Goal: Task Accomplishment & Management: Manage account settings

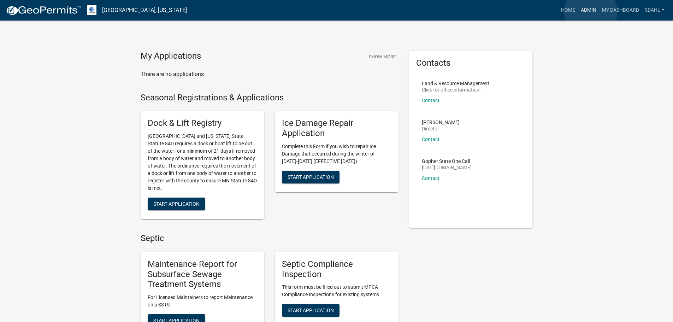
drag, startPoint x: 0, startPoint y: 0, endPoint x: 591, endPoint y: 12, distance: 590.7
click at [591, 12] on link "Admin" at bounding box center [588, 10] width 21 height 13
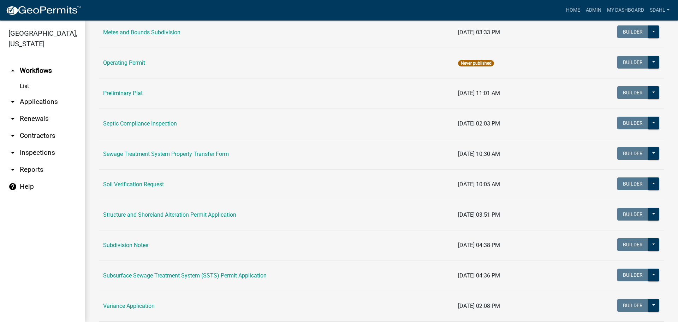
scroll to position [318, 0]
click at [192, 279] on td "Subsurface Sewage Treatment System (SSTS) Permit Application" at bounding box center [276, 275] width 355 height 30
click at [192, 276] on link "Subsurface Sewage Treatment System (SSTS) Permit Application" at bounding box center [185, 275] width 164 height 7
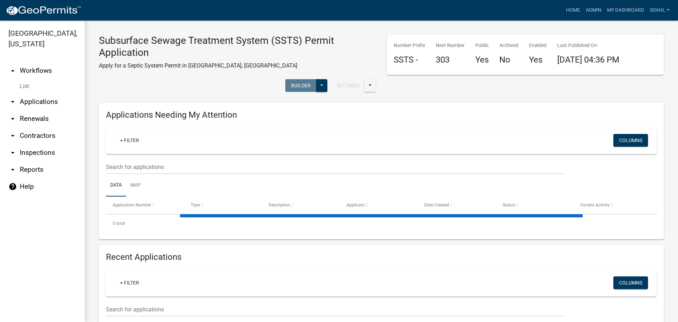
select select "3: 100"
select select "1: 25"
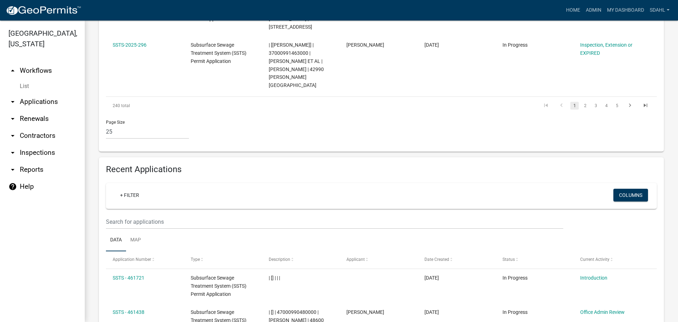
scroll to position [1342, 0]
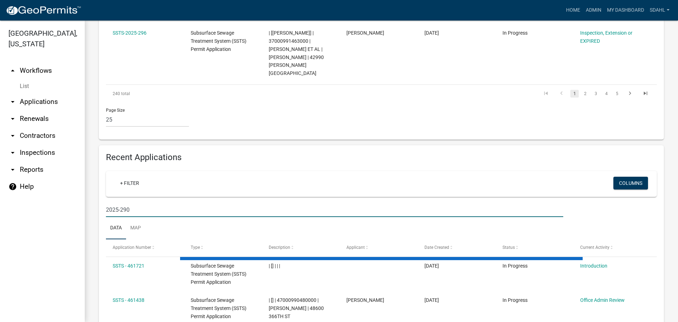
type input "2025-290"
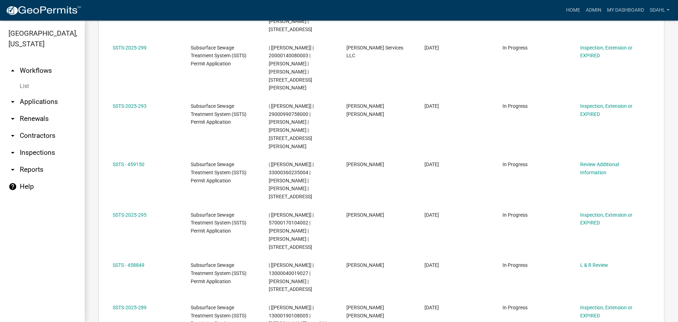
scroll to position [550, 0]
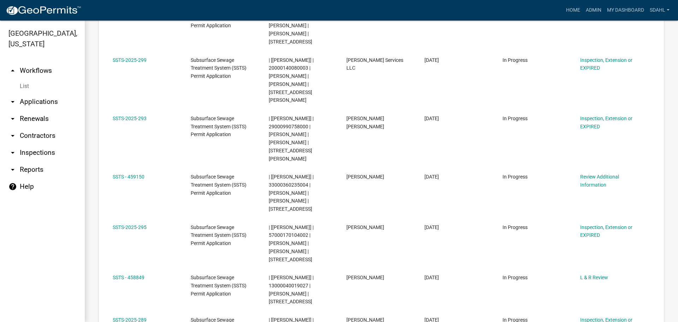
click at [39, 94] on link "arrow_drop_down Applications" at bounding box center [42, 101] width 85 height 17
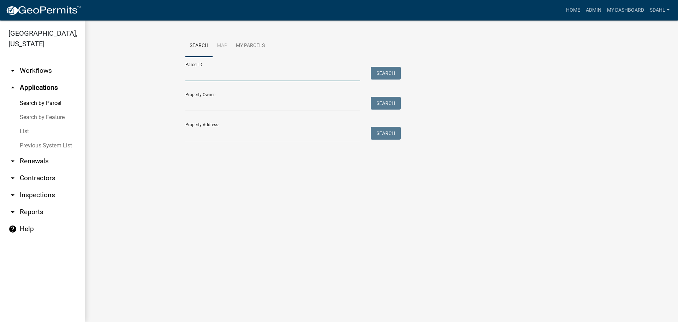
click at [236, 70] on input "Parcel ID:" at bounding box center [272, 74] width 175 height 14
paste input "29000991095000"
click at [393, 75] on button "Search" at bounding box center [386, 73] width 30 height 13
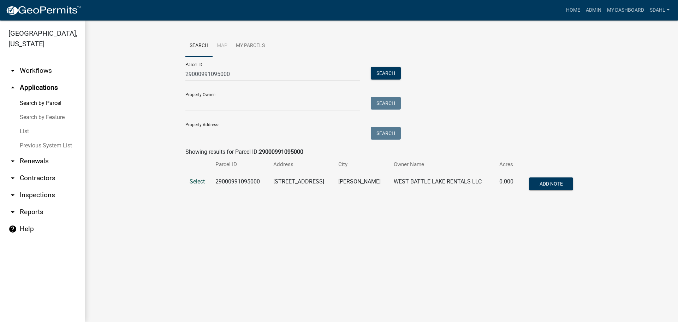
click at [201, 182] on span "Select" at bounding box center [197, 181] width 15 height 7
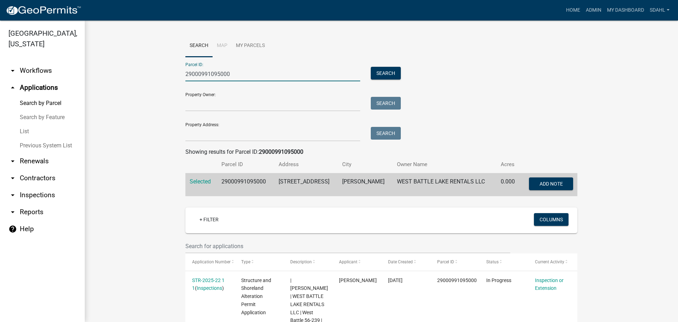
drag, startPoint x: 232, startPoint y: 73, endPoint x: 157, endPoint y: 76, distance: 75.3
click at [157, 76] on wm-workflow-application-search-view "Search Map My Parcels Parcel ID: 29000991095000 Search Property Owner: Search P…" at bounding box center [381, 290] width 565 height 511
paste input "116"
click at [386, 73] on button "Search" at bounding box center [386, 73] width 30 height 13
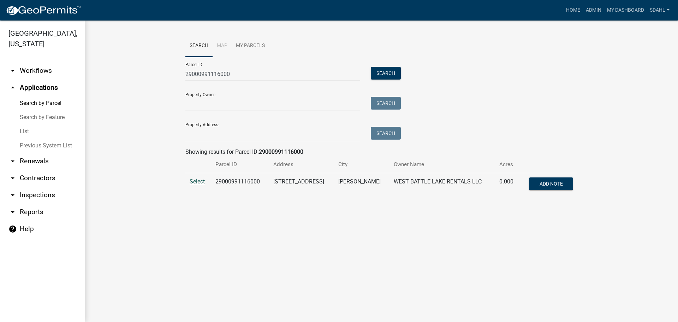
click at [202, 181] on span "Select" at bounding box center [197, 181] width 15 height 7
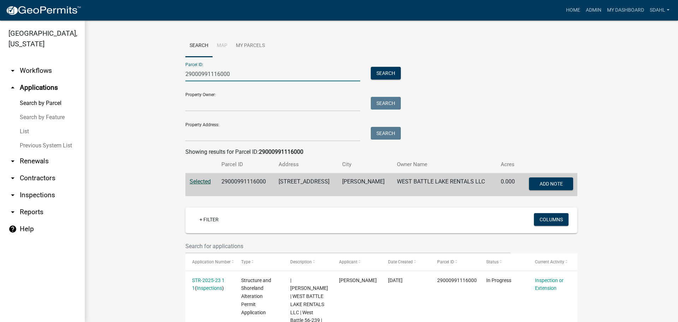
click at [214, 73] on input "29000991116000" at bounding box center [272, 74] width 175 height 14
paste input "095"
type input "29000991095000"
click at [391, 74] on button "Search" at bounding box center [386, 73] width 30 height 13
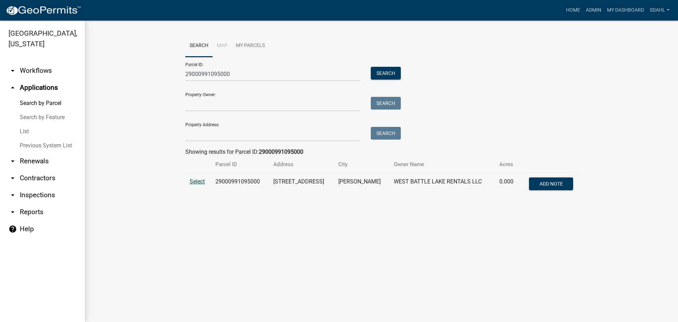
click at [194, 182] on span "Select" at bounding box center [197, 181] width 15 height 7
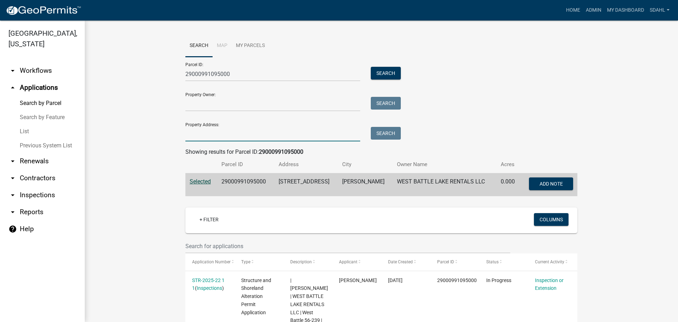
click at [197, 137] on input "Property Address:" at bounding box center [272, 134] width 175 height 14
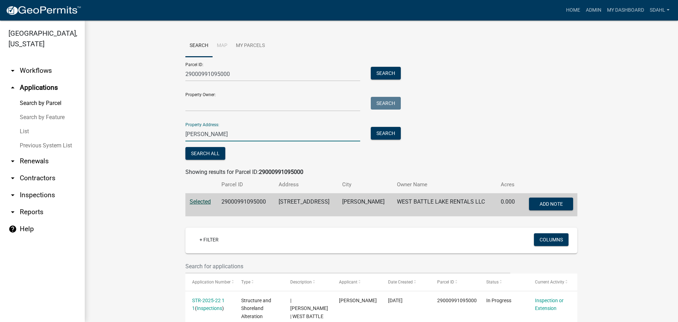
type input "jenkins"
click at [372, 125] on div "Property Address: jenkins Search" at bounding box center [291, 129] width 212 height 24
click at [389, 137] on button "Search" at bounding box center [386, 133] width 30 height 13
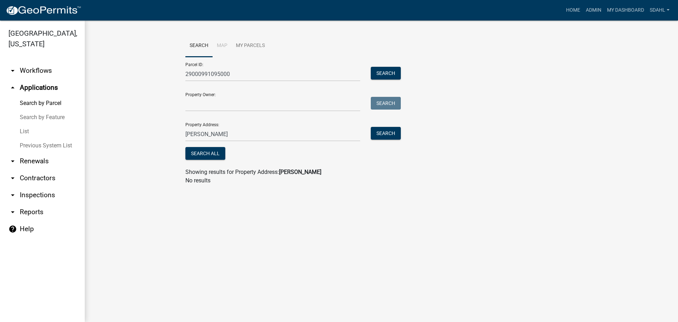
click at [46, 70] on link "arrow_drop_down Workflows" at bounding box center [42, 70] width 85 height 17
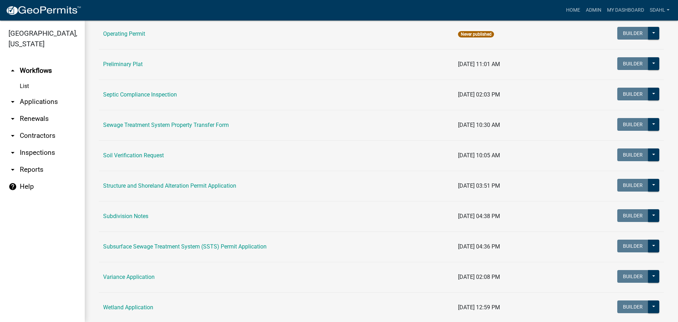
scroll to position [353, 0]
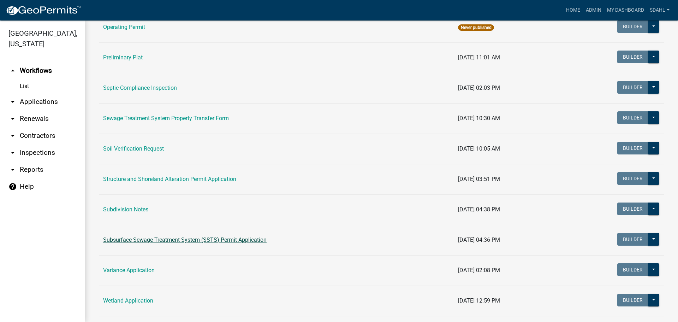
click at [190, 240] on link "Subsurface Sewage Treatment System (SSTS) Permit Application" at bounding box center [185, 239] width 164 height 7
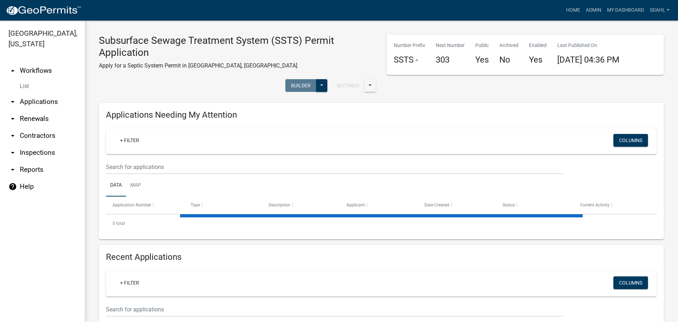
select select "1: 25"
select select "3: 100"
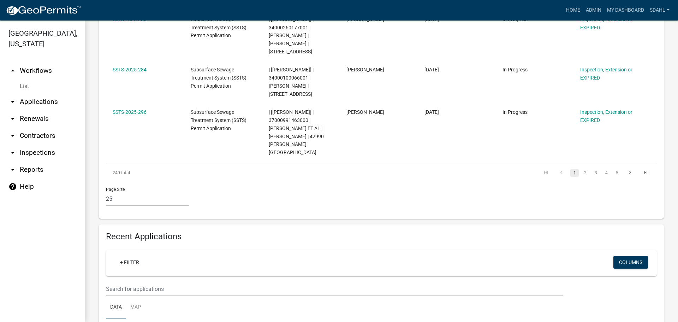
scroll to position [1272, 0]
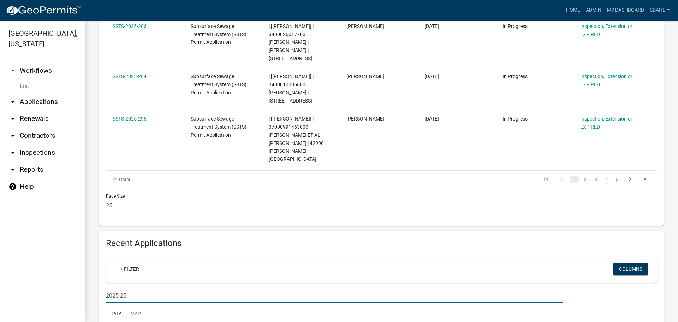
type input "2025-259"
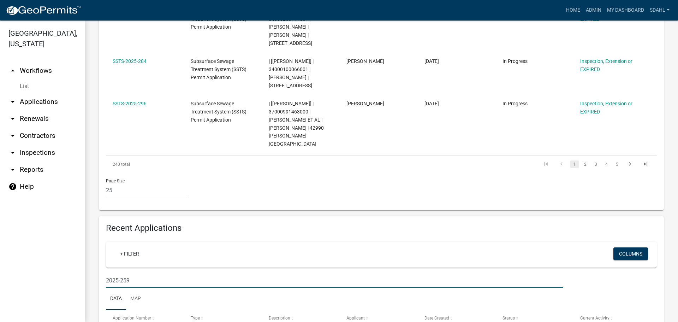
select select "3: 100"
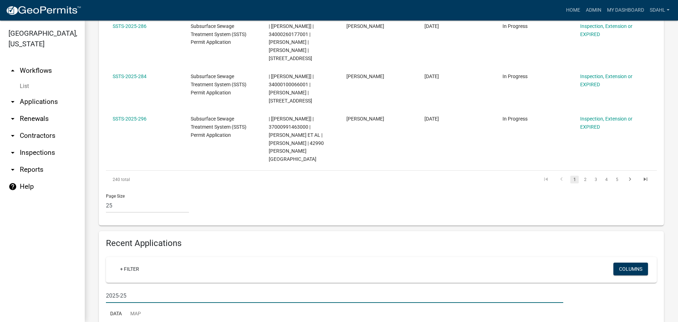
type input "2025-258"
select select "3: 100"
type input "2"
select select "3: 100"
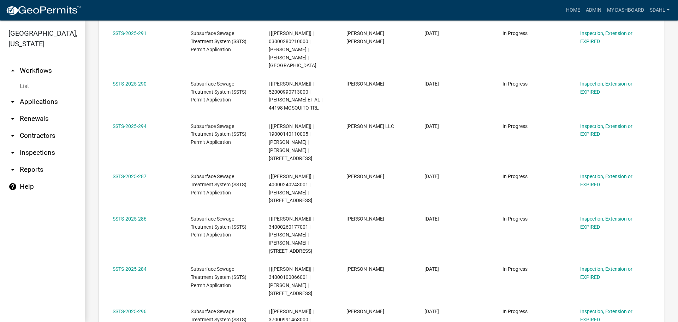
scroll to position [989, 0]
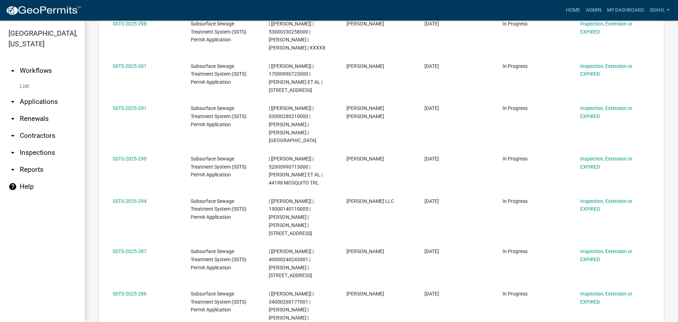
click at [37, 72] on link "arrow_drop_up Workflows" at bounding box center [42, 70] width 85 height 17
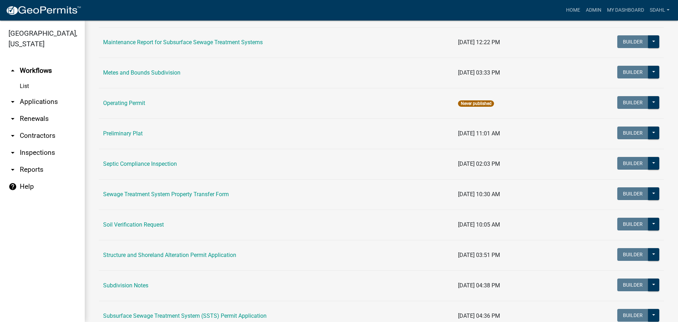
scroll to position [283, 0]
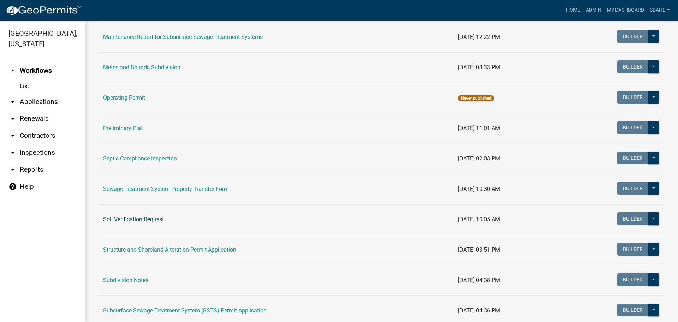
click at [150, 219] on link "Soil Verification Request" at bounding box center [133, 219] width 61 height 7
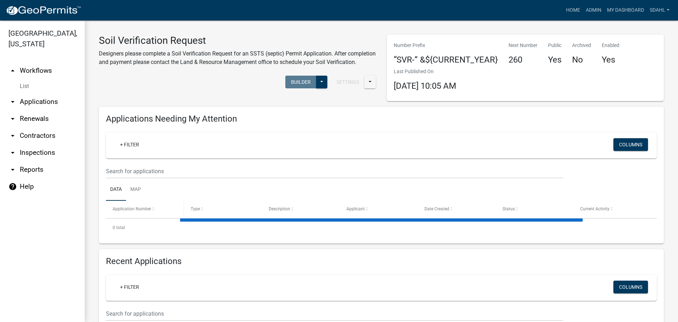
select select "3: 100"
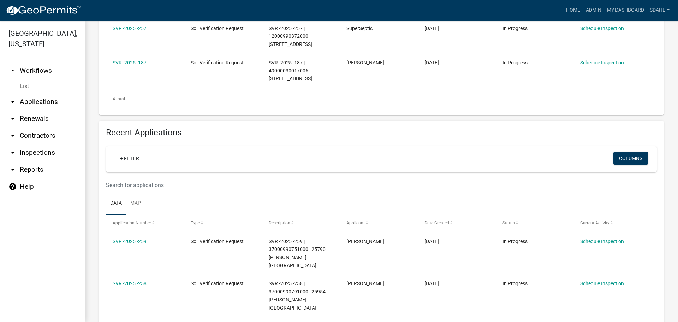
scroll to position [283, 0]
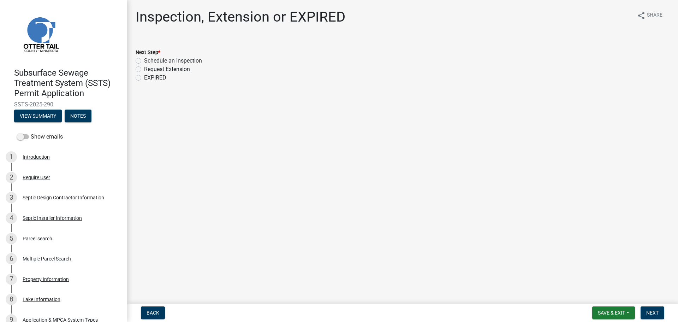
drag, startPoint x: 54, startPoint y: 104, endPoint x: 8, endPoint y: 104, distance: 46.6
click at [8, 104] on div "Subsurface Sewage Treatment System (SSTS) Permit Application SSTS-2025-290 View…" at bounding box center [64, 93] width 116 height 62
copy span "SSTS-2025-290"
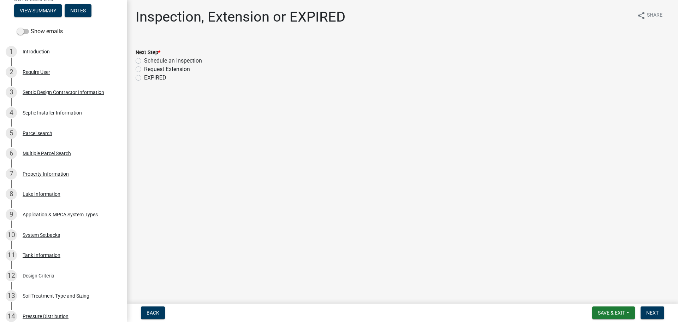
scroll to position [106, 0]
click at [35, 130] on div "Parcel search" at bounding box center [38, 132] width 30 height 5
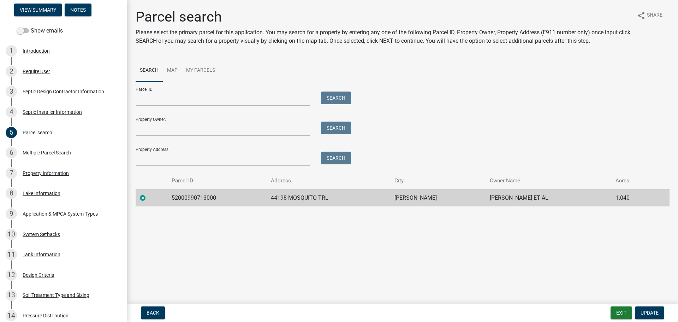
drag, startPoint x: 170, startPoint y: 196, endPoint x: 544, endPoint y: 205, distance: 374.2
click at [544, 205] on tr "52000990713000 44198 MOSQUITO TRL PERHAM DOUGLAS A SCHROEDER ET AL 1.040" at bounding box center [403, 197] width 534 height 17
copy tr "52000990713000 44198 MOSQUITO TRL PERHAM DOUGLAS A SCHROEDER ET AL"
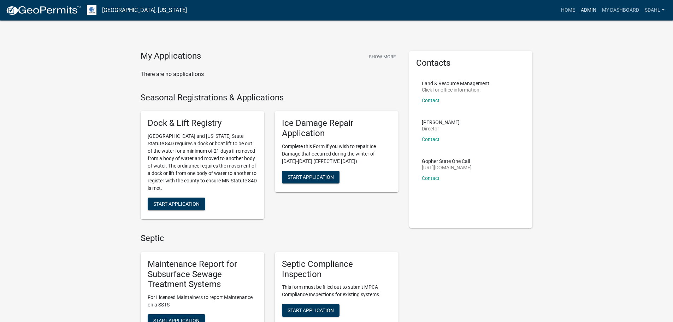
click at [587, 10] on link "Admin" at bounding box center [588, 10] width 21 height 13
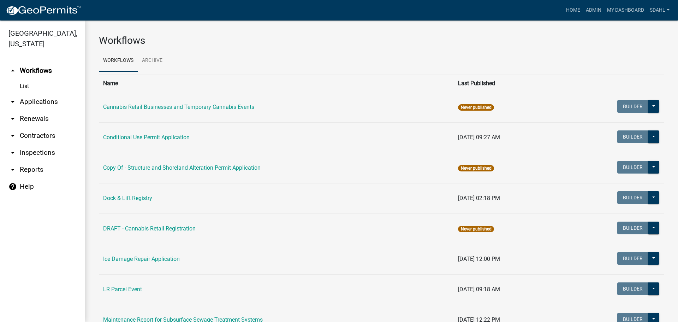
click at [52, 104] on link "arrow_drop_down Applications" at bounding box center [42, 101] width 85 height 17
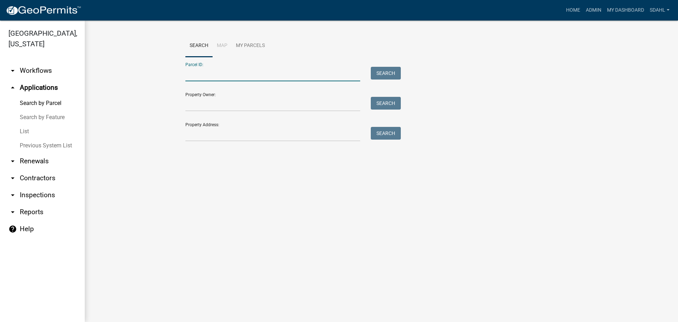
click at [235, 74] on input "Parcel ID:" at bounding box center [272, 74] width 175 height 14
drag, startPoint x: 235, startPoint y: 74, endPoint x: 65, endPoint y: 91, distance: 171.1
click at [65, 91] on div "Otter Tail County, Minnesota arrow_drop_down Workflows List arrow_drop_up Appli…" at bounding box center [339, 170] width 678 height 301
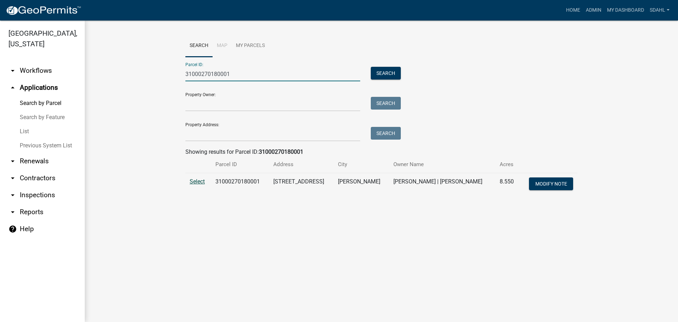
type input "31000270180001"
click at [196, 182] on span "Select" at bounding box center [197, 181] width 15 height 7
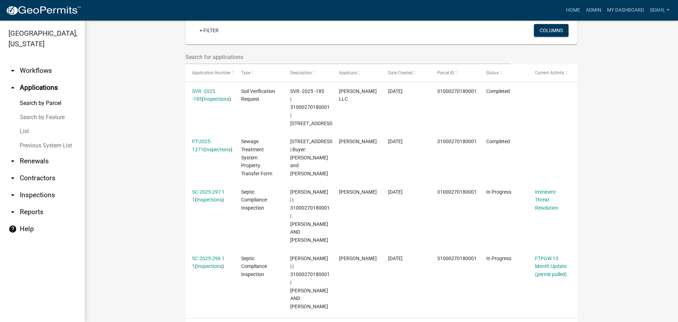
scroll to position [177, 0]
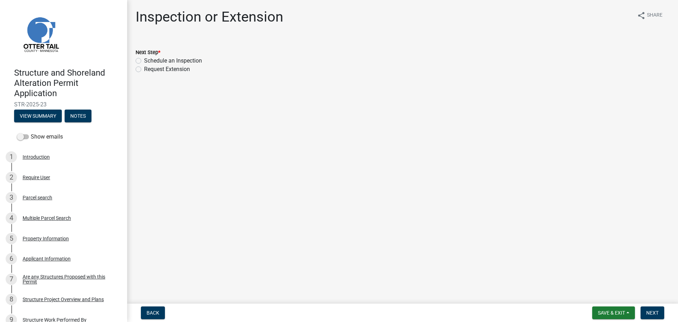
click at [194, 61] on label "Schedule an Inspection" at bounding box center [173, 61] width 58 height 8
click at [149, 61] on input "Schedule an Inspection" at bounding box center [146, 59] width 5 height 5
radio input "true"
click at [651, 311] on span "Next" at bounding box center [652, 313] width 12 height 6
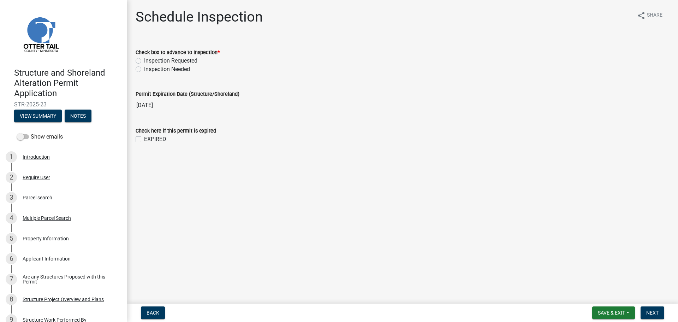
click at [192, 60] on label "Inspection Requested" at bounding box center [170, 61] width 53 height 8
click at [149, 60] on input "Inspection Requested" at bounding box center [146, 59] width 5 height 5
radio input "true"
click at [650, 315] on span "Next" at bounding box center [652, 313] width 12 height 6
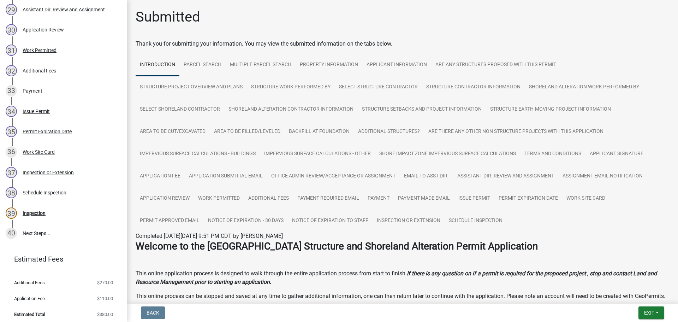
scroll to position [720, 0]
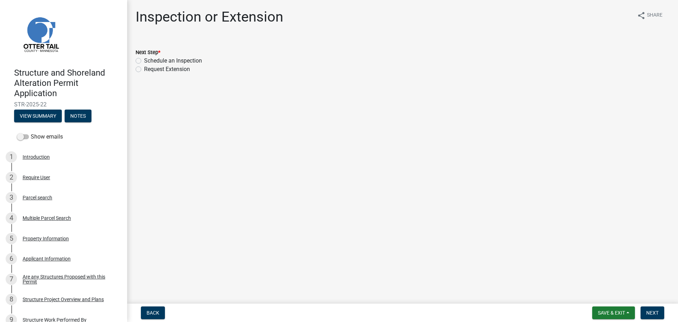
click at [144, 63] on label "Schedule an Inspection" at bounding box center [173, 61] width 58 height 8
click at [144, 61] on input "Schedule an Inspection" at bounding box center [146, 59] width 5 height 5
radio input "true"
click at [650, 308] on button "Next" at bounding box center [653, 312] width 24 height 13
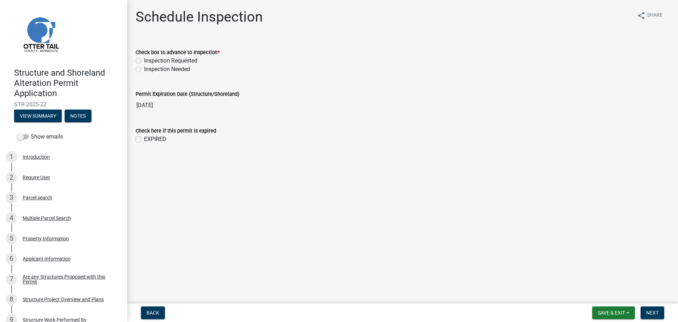
click at [193, 60] on label "Inspection Requested" at bounding box center [170, 61] width 53 height 8
click at [149, 60] on input "Inspection Requested" at bounding box center [146, 59] width 5 height 5
radio input "true"
click at [652, 311] on span "Next" at bounding box center [652, 313] width 12 height 6
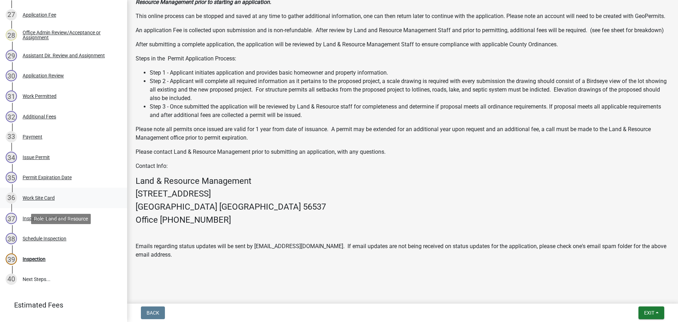
scroll to position [720, 0]
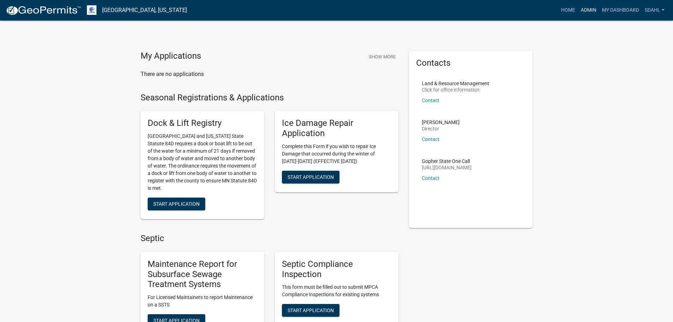
click at [585, 9] on link "Admin" at bounding box center [588, 10] width 21 height 13
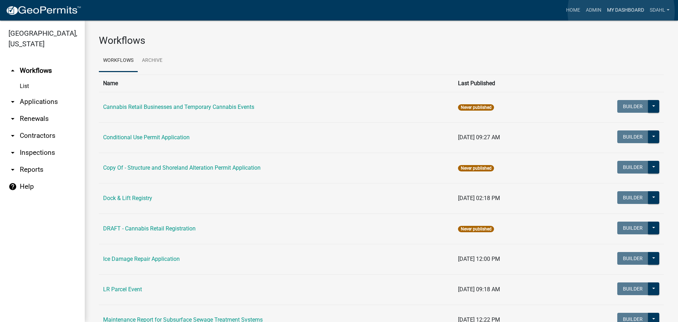
click at [621, 11] on link "My Dashboard" at bounding box center [625, 10] width 43 height 13
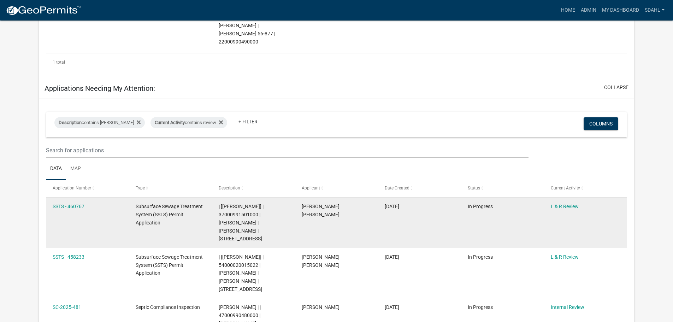
scroll to position [177, 0]
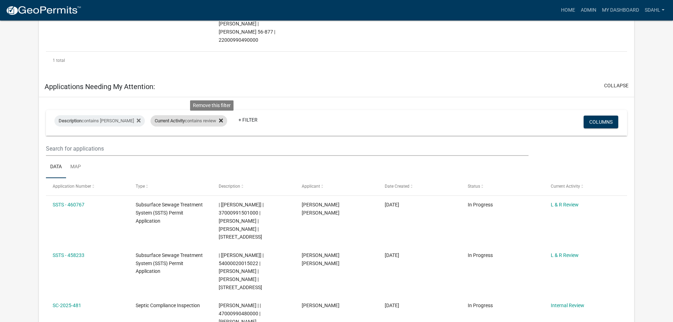
click at [219, 118] on icon at bounding box center [221, 120] width 4 height 4
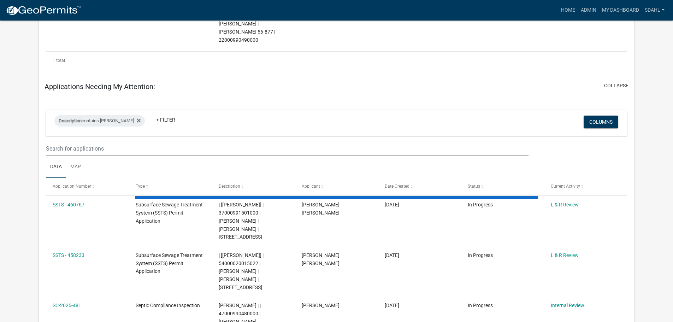
select select "3: 100"
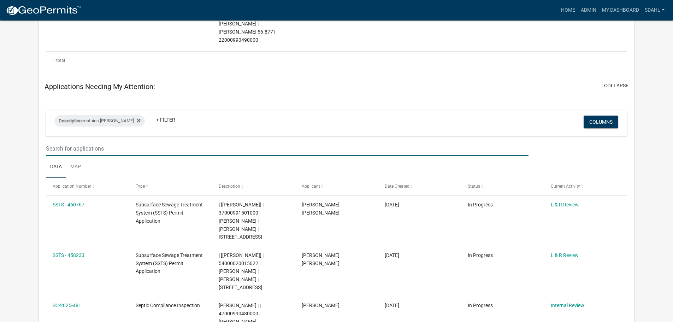
click at [100, 141] on input "text" at bounding box center [287, 148] width 482 height 14
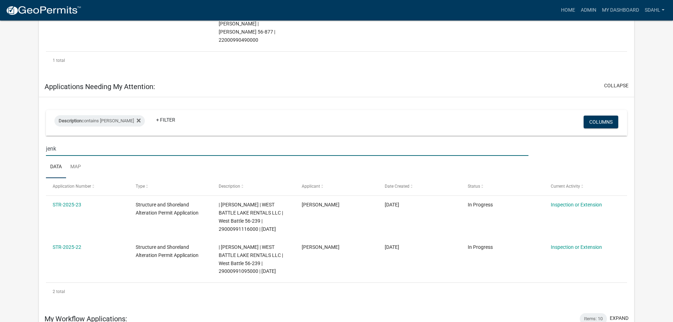
type input "jenk"
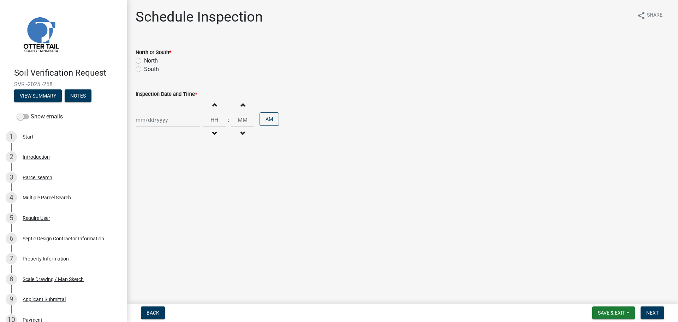
drag, startPoint x: 56, startPoint y: 83, endPoint x: 13, endPoint y: 86, distance: 43.2
click at [13, 86] on div "Soil Verification Request SVR -2025 -258 View Summary Notes" at bounding box center [64, 83] width 116 height 42
copy span "SVR -2025 -258"
click at [37, 173] on div "3 Parcel search" at bounding box center [61, 177] width 110 height 11
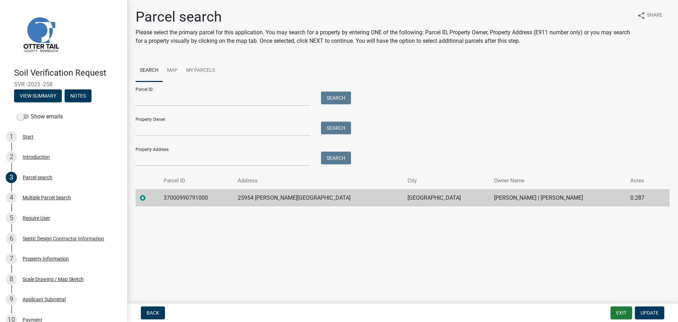
drag, startPoint x: 168, startPoint y: 198, endPoint x: 564, endPoint y: 203, distance: 396.4
click at [564, 203] on tr "37000990791000 25954 [PERSON_NAME] LOOP PELICAN RAPIDS [PERSON_NAME] | [PERSON_…" at bounding box center [403, 197] width 534 height 17
copy tr "37000990791000 25954 [PERSON_NAME] LOOP PELICAN RAPIDS [PERSON_NAME] | [PERSON_…"
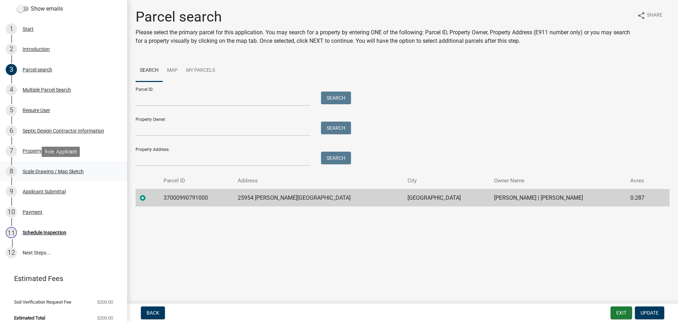
scroll to position [114, 0]
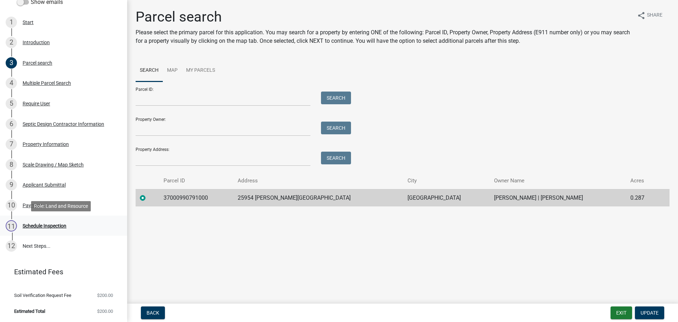
click at [36, 225] on div "Schedule Inspection" at bounding box center [45, 225] width 44 height 5
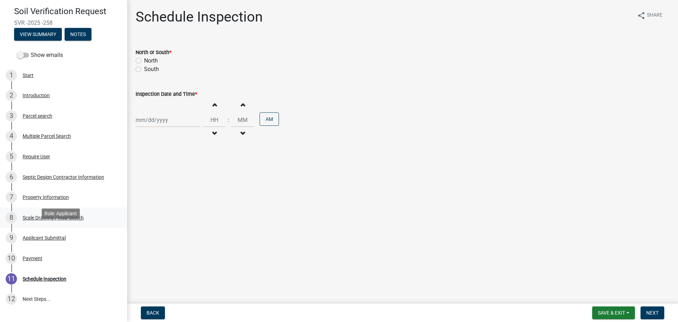
scroll to position [0, 0]
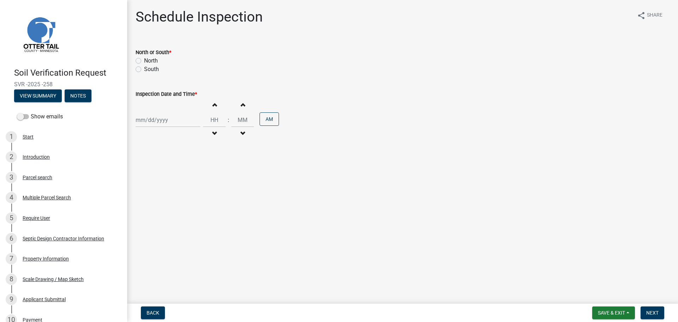
click at [150, 61] on label "North" at bounding box center [151, 61] width 14 height 8
click at [149, 61] on input "North" at bounding box center [146, 59] width 5 height 5
radio input "true"
select select "8"
select select "2025"
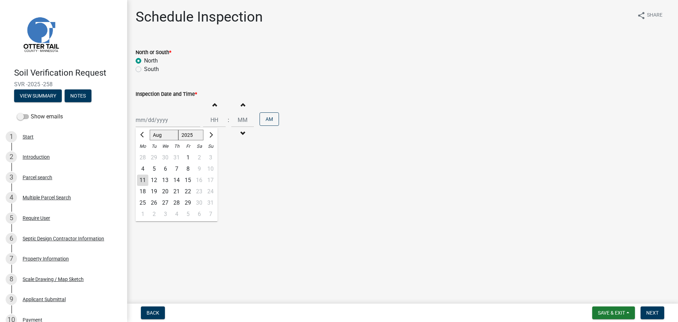
click at [154, 120] on div "[PERSON_NAME] Feb Mar Apr [PERSON_NAME][DATE] Oct Nov [DATE] 1526 1527 1528 152…" at bounding box center [168, 120] width 65 height 14
click at [155, 182] on div "12" at bounding box center [153, 180] width 11 height 11
type input "08/12/2025"
click at [214, 107] on button "Increment hours" at bounding box center [214, 104] width 15 height 13
type input "01"
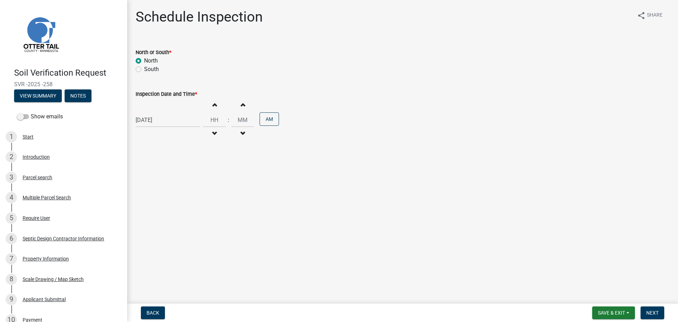
type input "00"
click at [209, 136] on button "Decrement hours" at bounding box center [214, 133] width 15 height 13
type input "12"
click at [266, 119] on button "AM" at bounding box center [269, 118] width 19 height 13
click at [658, 314] on span "Next" at bounding box center [652, 313] width 12 height 6
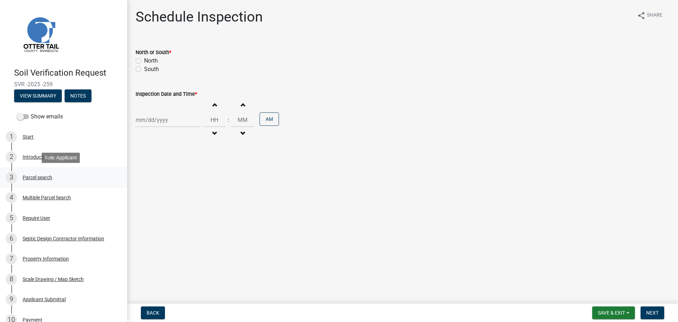
click at [34, 175] on div "Parcel search" at bounding box center [38, 177] width 30 height 5
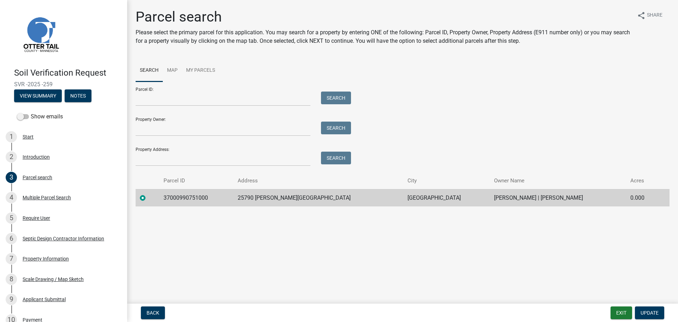
drag, startPoint x: 53, startPoint y: 83, endPoint x: 16, endPoint y: 87, distance: 37.2
click at [16, 87] on span "SVR -2025 -259" at bounding box center [63, 84] width 99 height 7
copy span "SVR -2025 -259"
drag, startPoint x: 164, startPoint y: 196, endPoint x: 557, endPoint y: 199, distance: 393.2
click at [557, 199] on tr "37000990751000 25790 LIDA SHORES LOOP PELICAN RAPIDS WILLIAM J BRICKZEN | SUSAN…" at bounding box center [403, 197] width 534 height 17
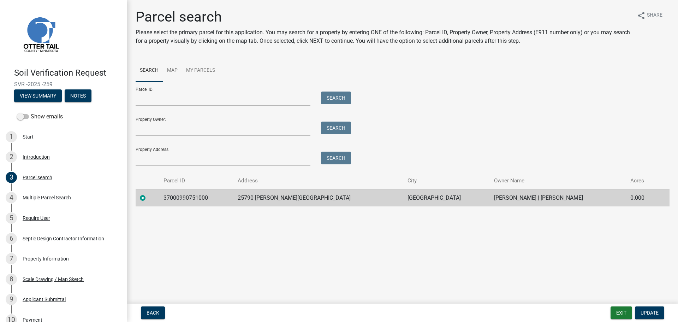
copy tr "37000990751000 25790 LIDA SHORES LOOP PELICAN RAPIDS WILLIAM J BRICKZEN | SUSAN…"
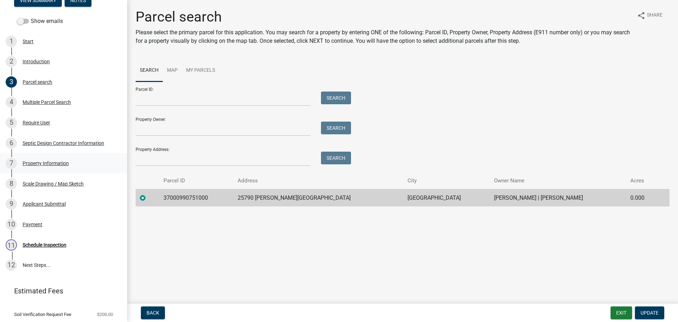
scroll to position [114, 0]
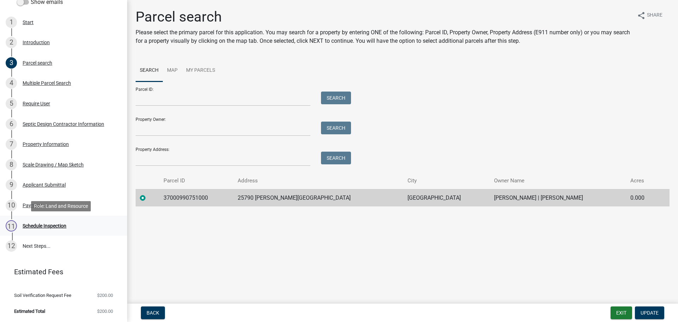
click at [42, 225] on div "Schedule Inspection" at bounding box center [45, 225] width 44 height 5
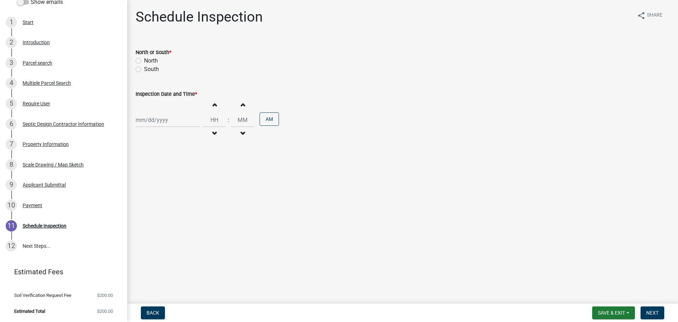
click at [156, 60] on label "North" at bounding box center [151, 61] width 14 height 8
click at [149, 60] on input "North" at bounding box center [146, 59] width 5 height 5
radio input "true"
select select "8"
select select "2025"
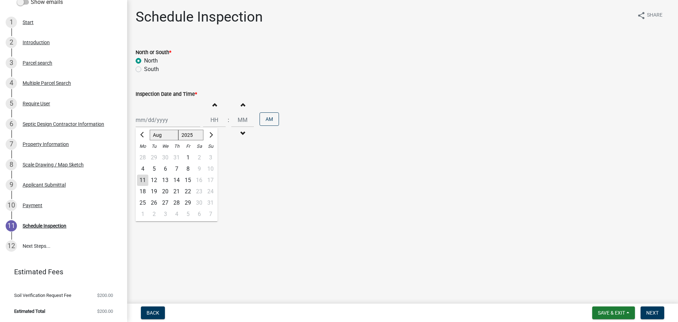
click at [160, 122] on div "Jan Feb Mar Apr May Jun Jul Aug Sep Oct Nov Dec 1525 1526 1527 1528 1529 1530 1…" at bounding box center [168, 120] width 65 height 14
click at [152, 181] on div "12" at bounding box center [153, 180] width 11 height 11
type input "08/12/2025"
click at [209, 102] on button "Increment hours" at bounding box center [214, 104] width 15 height 13
type input "01"
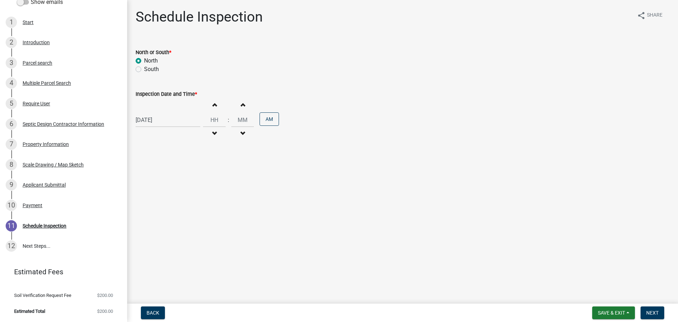
type input "00"
click at [273, 121] on button "AM" at bounding box center [269, 118] width 19 height 13
click at [285, 177] on main "Schedule Inspection share Share North or South * North South Inspection Date an…" at bounding box center [402, 150] width 551 height 301
click at [655, 310] on span "Next" at bounding box center [652, 313] width 12 height 6
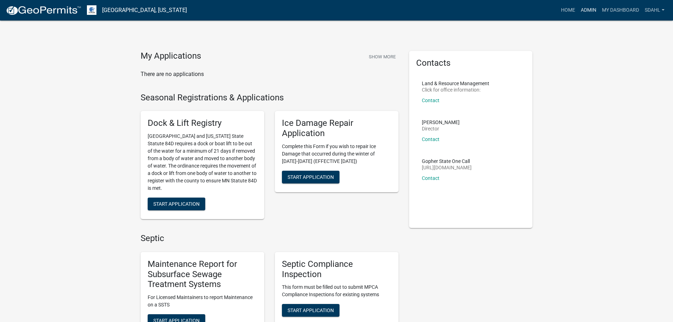
click at [590, 6] on link "Admin" at bounding box center [588, 10] width 21 height 13
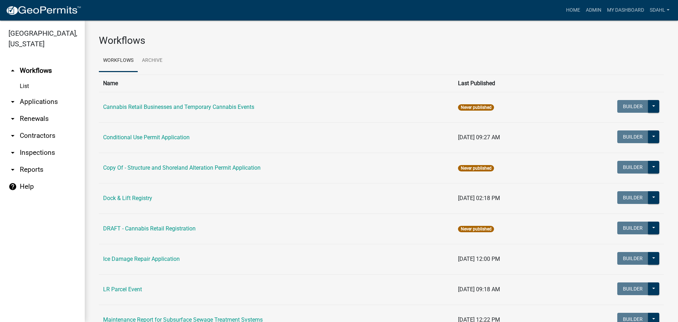
click at [47, 100] on link "arrow_drop_down Applications" at bounding box center [42, 101] width 85 height 17
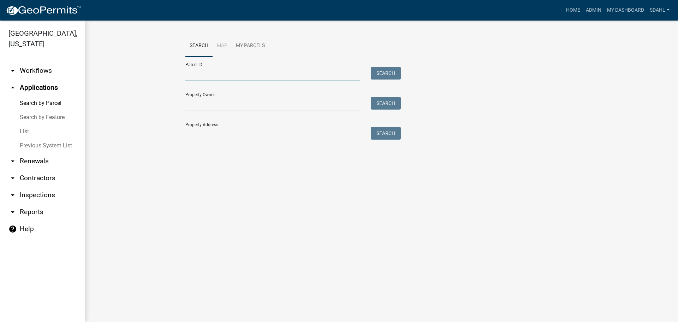
click at [307, 73] on input "Parcel ID:" at bounding box center [272, 74] width 175 height 14
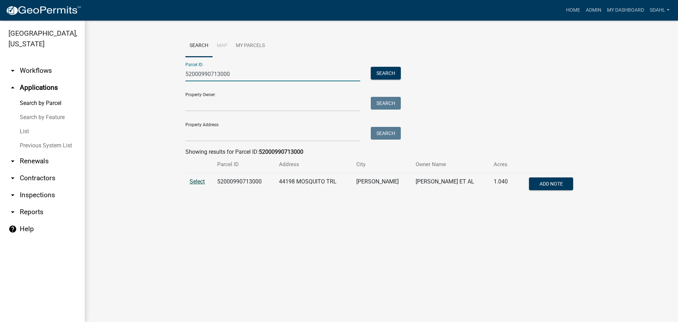
type input "52000990713000"
click at [199, 183] on span "Select" at bounding box center [197, 181] width 15 height 7
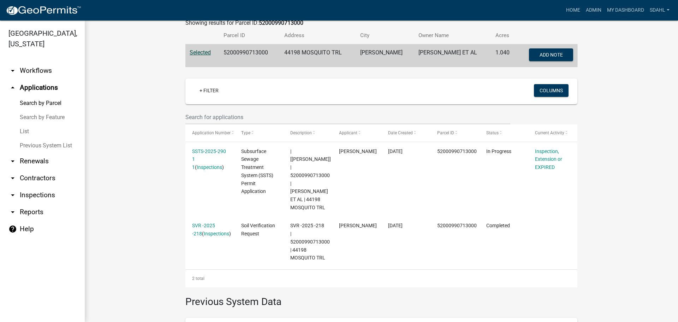
scroll to position [141, 0]
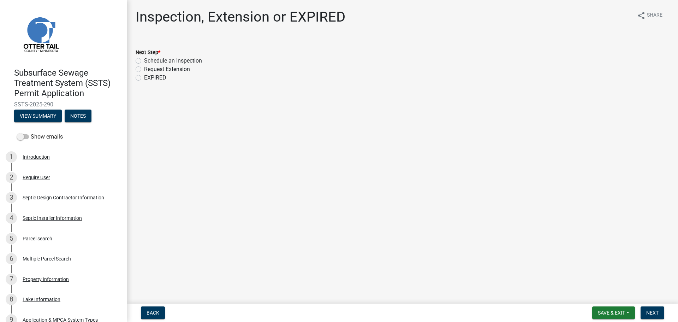
click at [162, 61] on label "Schedule an Inspection" at bounding box center [173, 61] width 58 height 8
click at [149, 61] on input "Schedule an Inspection" at bounding box center [146, 59] width 5 height 5
radio input "true"
click at [653, 311] on span "Next" at bounding box center [652, 313] width 12 height 6
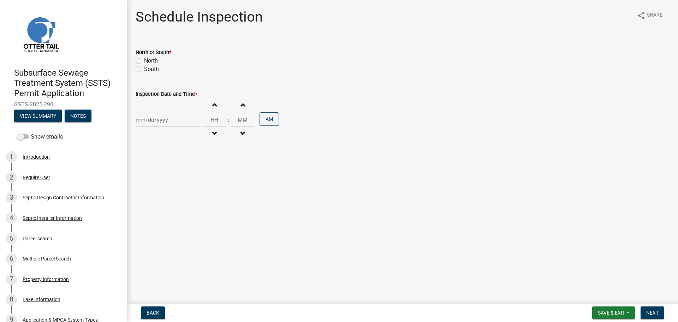
click at [150, 58] on label "North" at bounding box center [151, 61] width 14 height 8
click at [149, 58] on input "North" at bounding box center [146, 59] width 5 height 5
radio input "true"
click at [164, 117] on div at bounding box center [168, 120] width 65 height 14
select select "8"
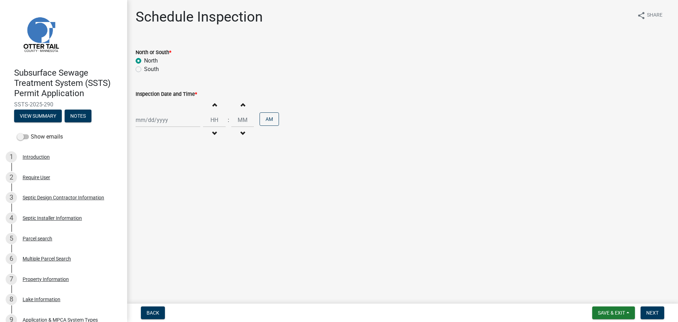
select select "2025"
click at [157, 177] on div "12" at bounding box center [153, 180] width 11 height 11
type input "08/12/2025"
click at [209, 132] on button "Decrement hours" at bounding box center [214, 133] width 15 height 13
type input "11"
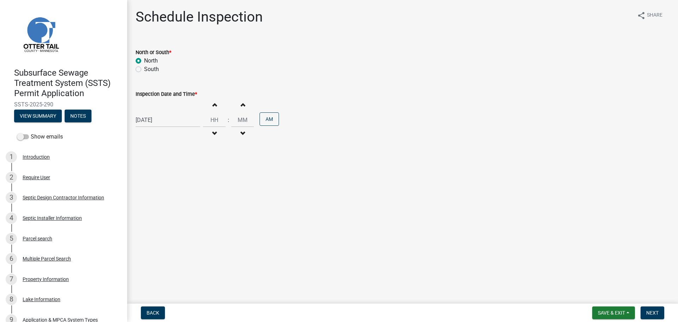
type input "00"
click at [209, 132] on button "Decrement hours" at bounding box center [214, 133] width 15 height 13
type input "10"
click at [265, 121] on button "PM" at bounding box center [269, 118] width 19 height 13
click at [652, 311] on span "Next" at bounding box center [652, 313] width 12 height 6
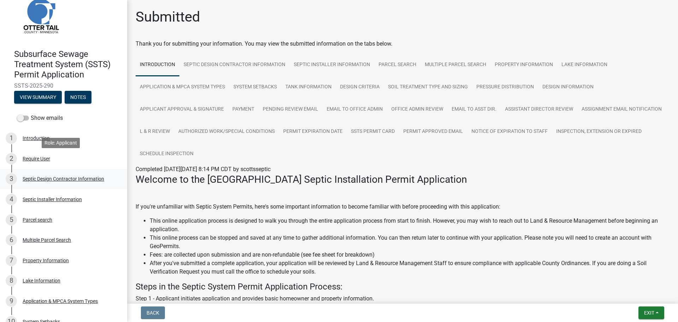
scroll to position [35, 0]
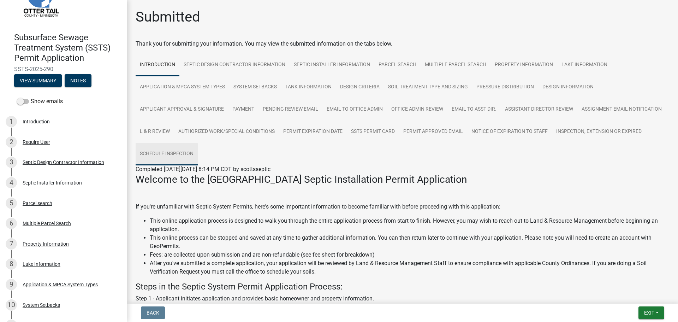
click at [198, 156] on link "Schedule Inspection" at bounding box center [167, 154] width 62 height 23
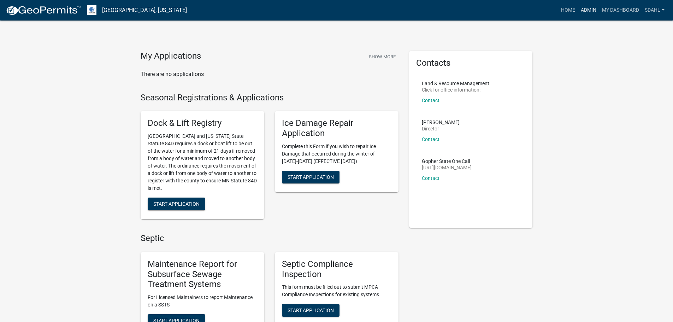
click at [593, 11] on link "Admin" at bounding box center [588, 10] width 21 height 13
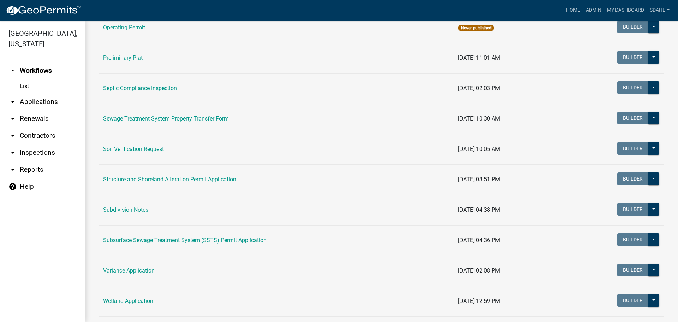
scroll to position [353, 0]
click at [229, 240] on link "Subsurface Sewage Treatment System (SSTS) Permit Application" at bounding box center [185, 239] width 164 height 7
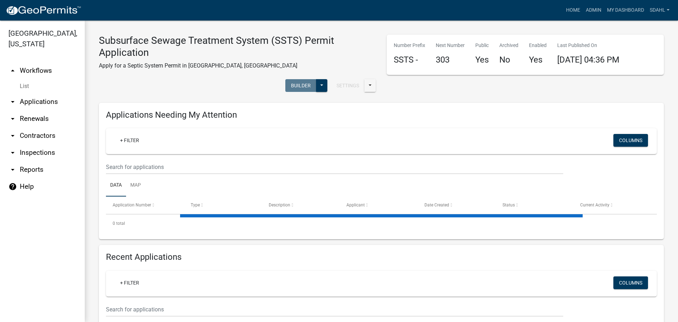
select select "1: 25"
select select "3: 100"
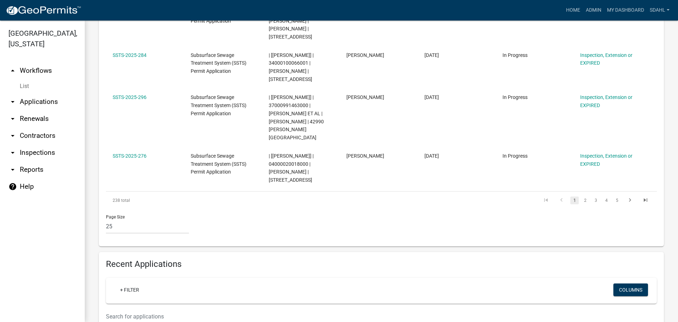
scroll to position [1236, 0]
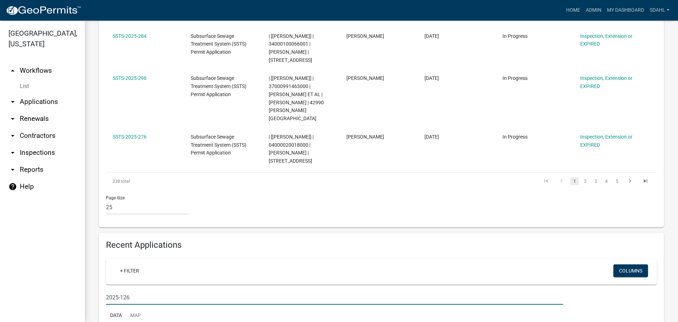
scroll to position [1264, 0]
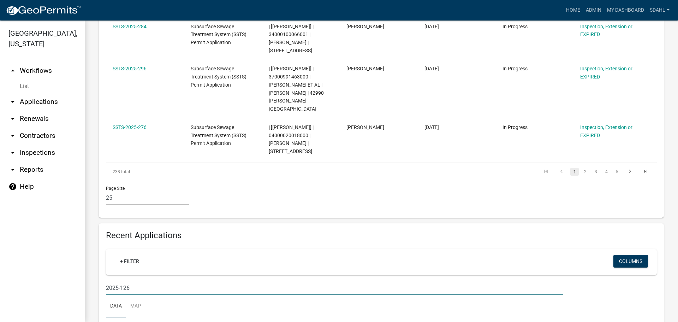
type input "2025-126"
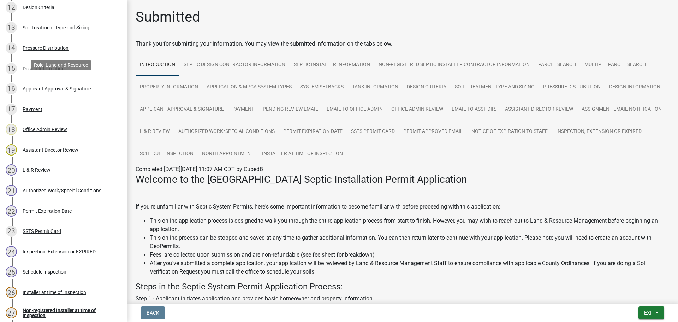
scroll to position [481, 0]
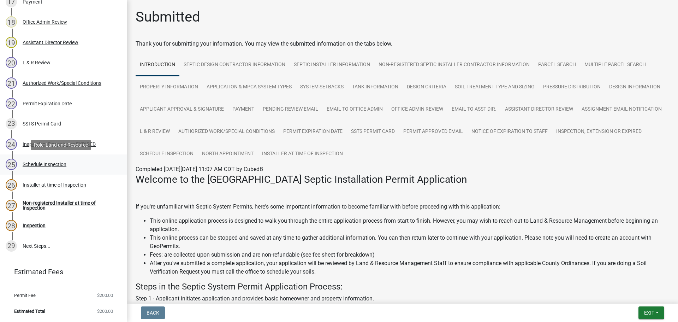
click at [56, 163] on div "Schedule Inspection" at bounding box center [45, 164] width 44 height 5
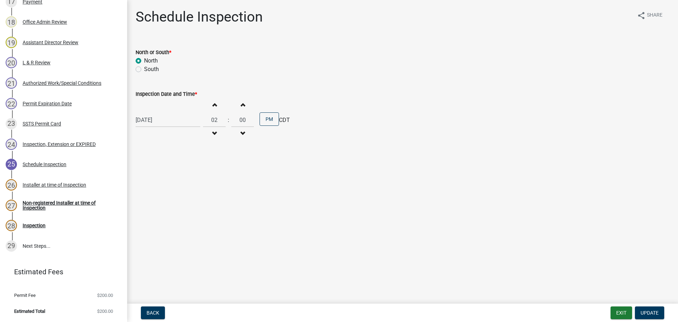
click at [166, 119] on div "[DATE]" at bounding box center [168, 120] width 65 height 14
select select "8"
select select "2025"
click at [204, 63] on div "North" at bounding box center [403, 61] width 534 height 8
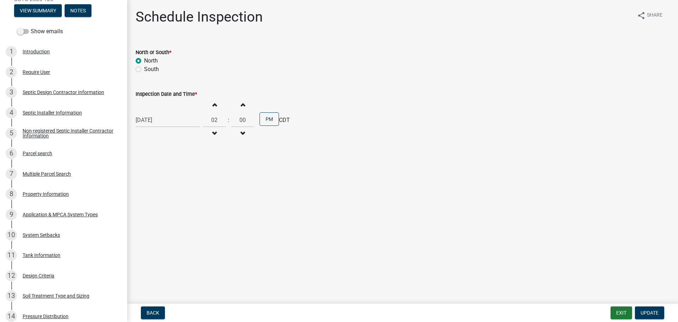
scroll to position [0, 0]
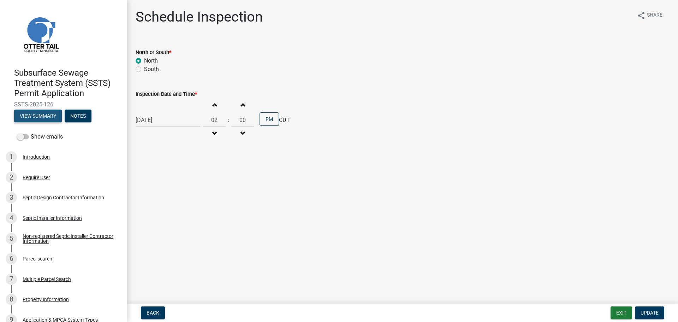
click at [32, 114] on button "View Summary" at bounding box center [38, 116] width 48 height 13
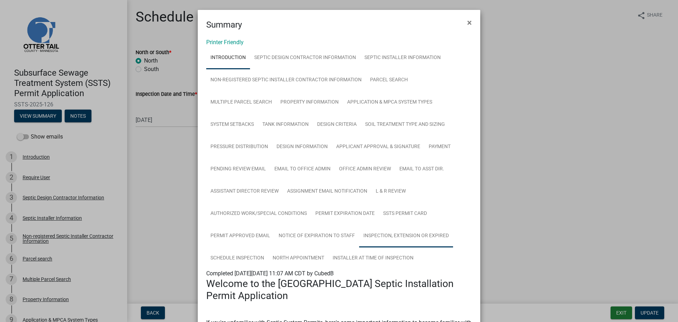
click at [380, 233] on link "Inspection, Extension or EXPIRED" at bounding box center [406, 236] width 94 height 23
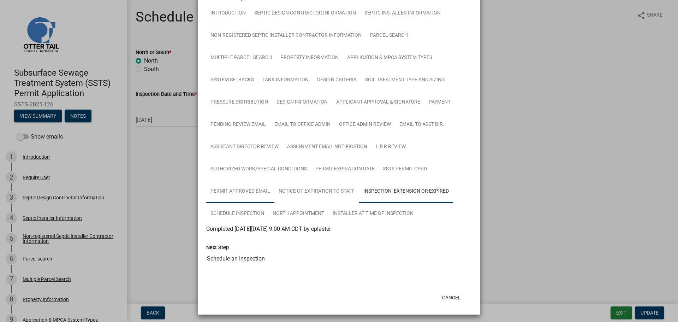
scroll to position [47, 0]
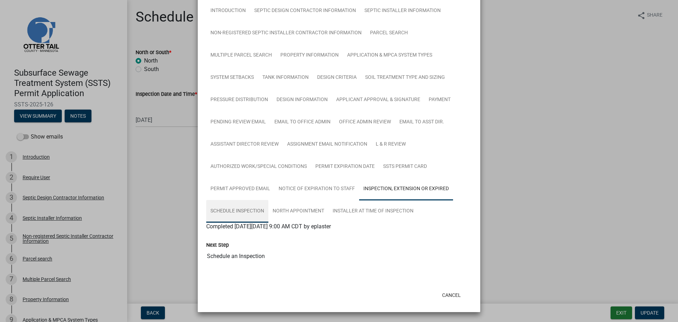
click at [248, 211] on link "Schedule Inspection" at bounding box center [237, 211] width 62 height 23
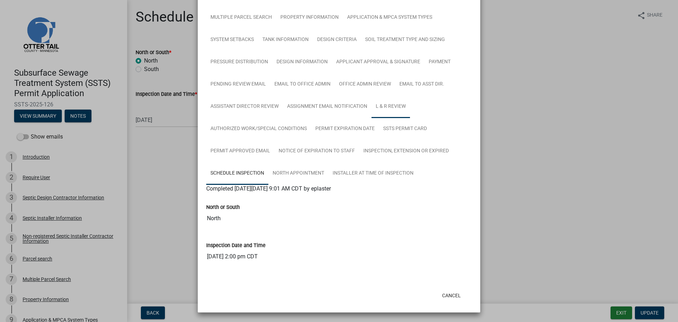
scroll to position [85, 0]
click at [150, 148] on ngb-modal-window "Summary × Printer Friendly Introduction Septic Design Contractor Information Se…" at bounding box center [339, 161] width 678 height 322
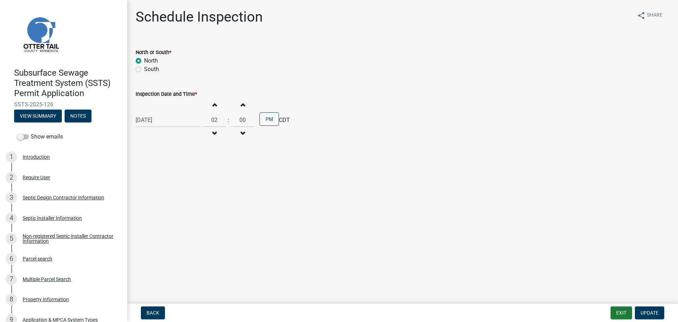
click at [161, 124] on div "08/11/2025" at bounding box center [168, 120] width 65 height 14
select select "8"
select select "2025"
click at [166, 177] on div "13" at bounding box center [165, 180] width 11 height 11
type input "08/13/2025"
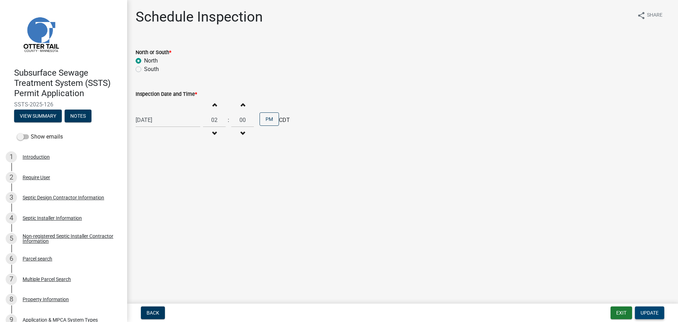
click at [641, 308] on button "Update" at bounding box center [649, 312] width 29 height 13
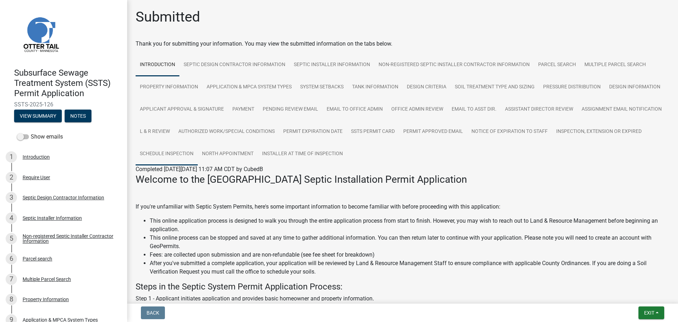
click at [198, 157] on link "Schedule Inspection" at bounding box center [167, 154] width 62 height 23
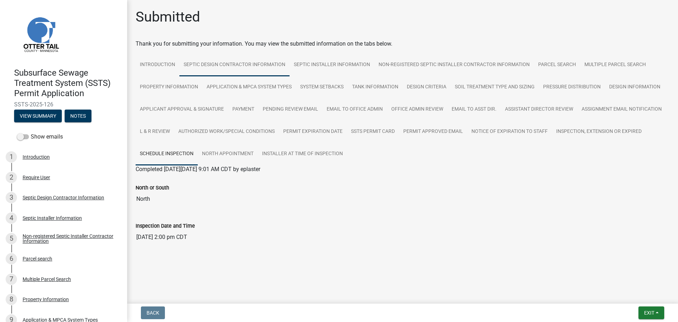
click at [196, 65] on link "Septic Design Contractor Information" at bounding box center [234, 65] width 110 height 23
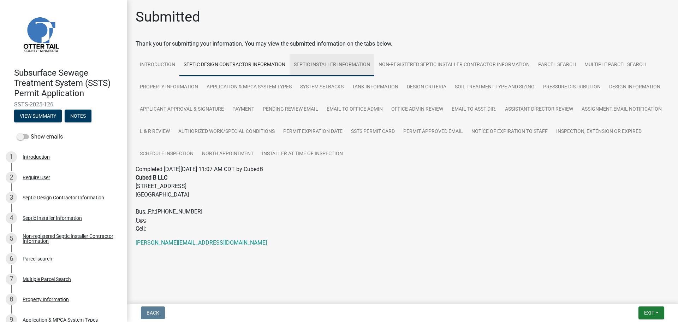
click at [311, 64] on link "Septic Installer Information" at bounding box center [332, 65] width 85 height 23
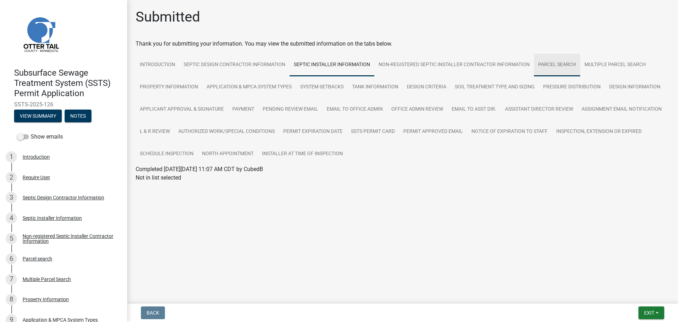
click at [564, 65] on link "Parcel search" at bounding box center [557, 65] width 46 height 23
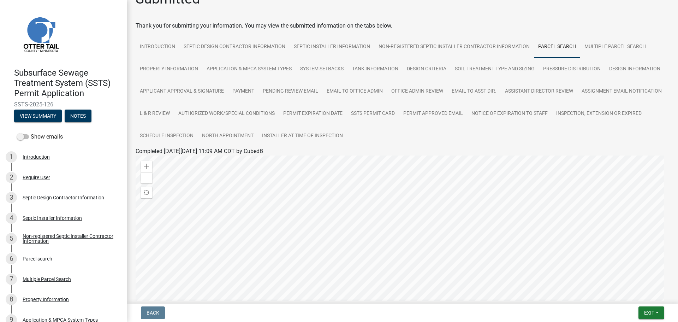
scroll to position [0, 0]
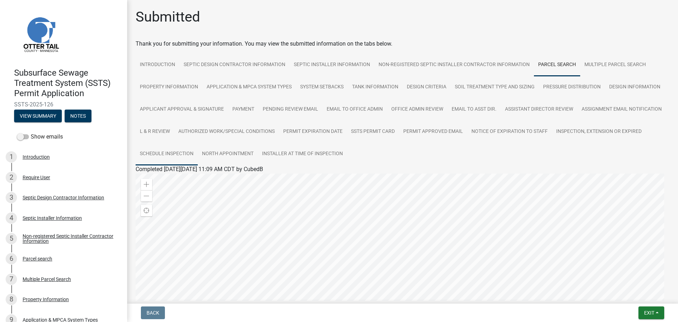
click at [198, 154] on link "Schedule Inspection" at bounding box center [167, 154] width 62 height 23
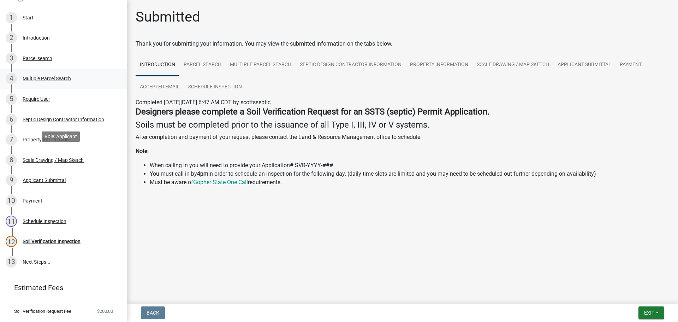
scroll to position [135, 0]
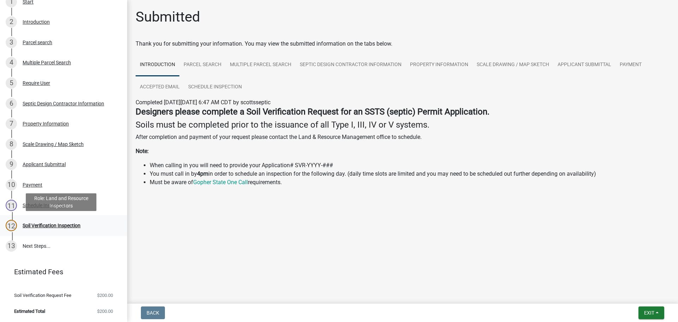
click at [50, 227] on div "Soil Verification Inspection" at bounding box center [52, 225] width 58 height 5
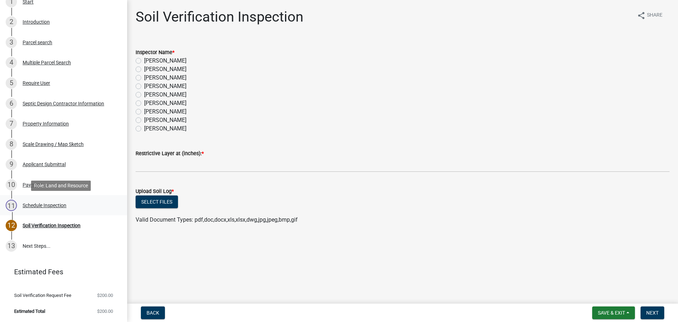
click at [45, 203] on div "Schedule Inspection" at bounding box center [45, 205] width 44 height 5
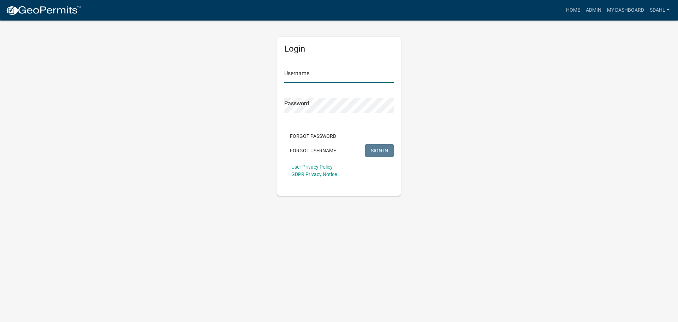
type input "sdahl"
click at [385, 149] on span "SIGN IN" at bounding box center [379, 150] width 17 height 6
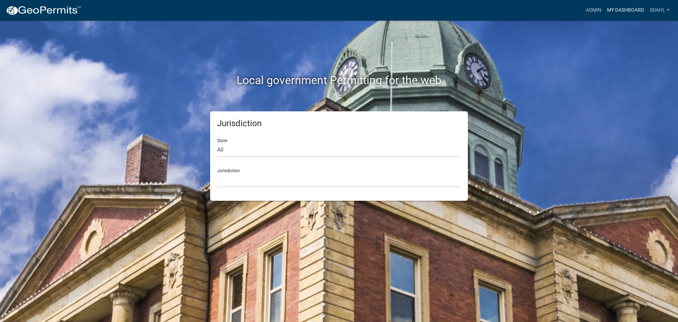
click at [611, 7] on link "My Dashboard" at bounding box center [625, 10] width 43 height 13
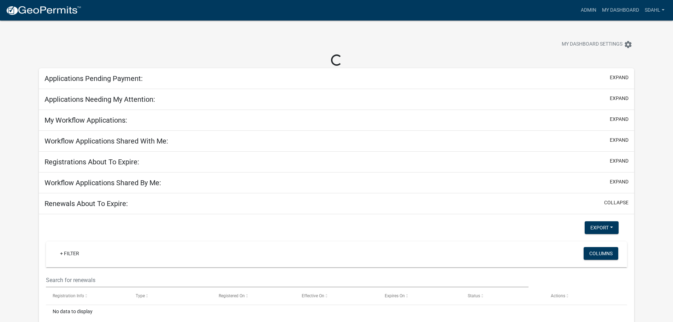
select select "3: 100"
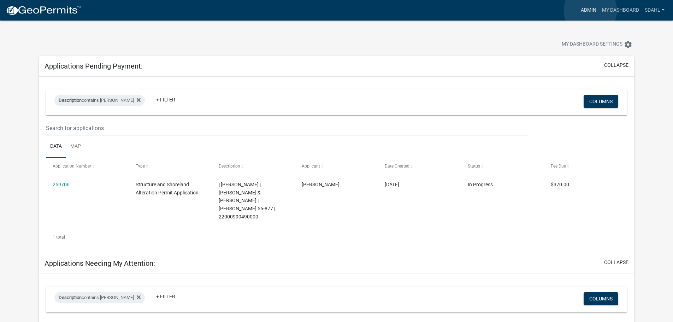
click at [590, 10] on link "Admin" at bounding box center [588, 10] width 21 height 13
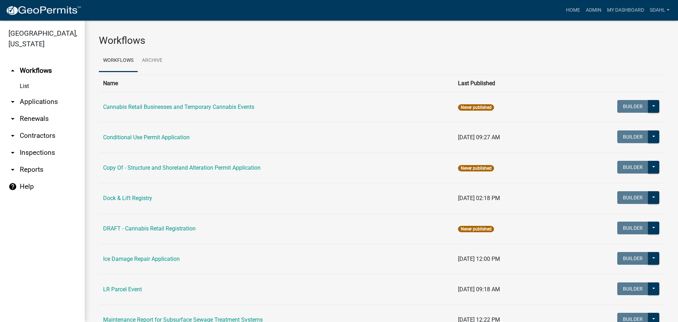
click at [34, 104] on link "arrow_drop_down Applications" at bounding box center [42, 101] width 85 height 17
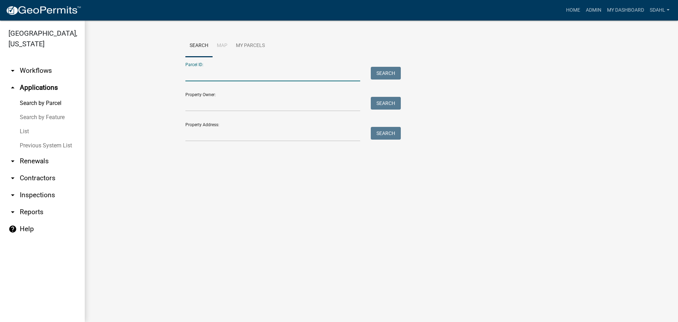
click at [231, 71] on input "Parcel ID:" at bounding box center [272, 74] width 175 height 14
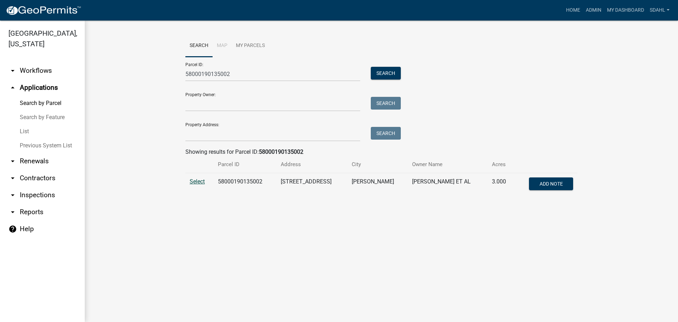
click at [196, 183] on span "Select" at bounding box center [197, 181] width 15 height 7
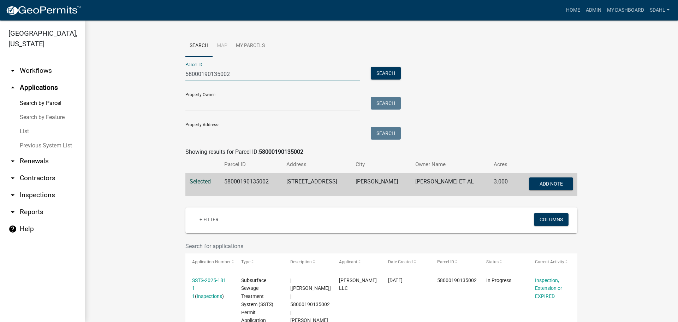
drag, startPoint x: 239, startPoint y: 76, endPoint x: 119, endPoint y: 68, distance: 120.1
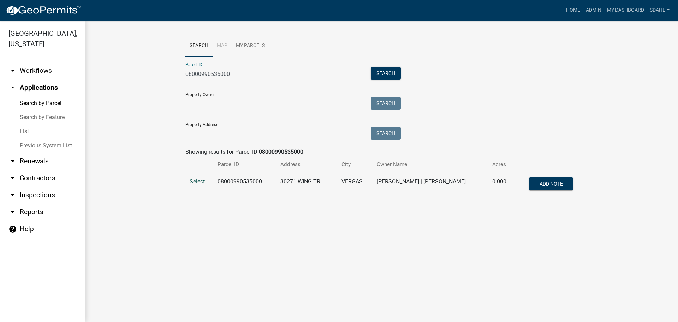
type input "08000990535000"
click at [201, 182] on span "Select" at bounding box center [197, 181] width 15 height 7
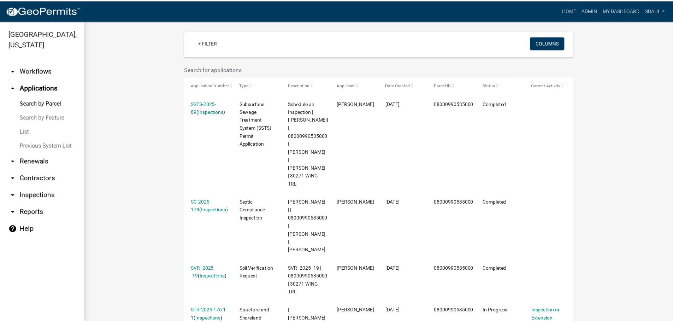
scroll to position [212, 0]
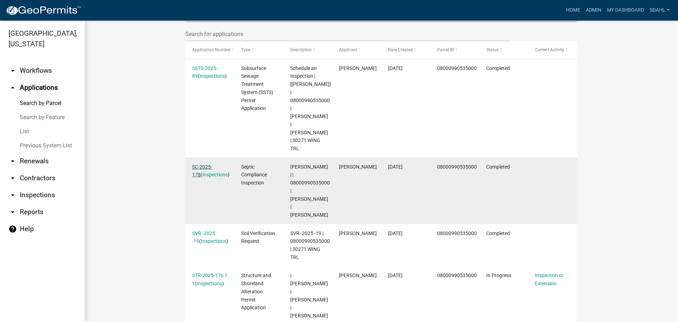
click at [205, 164] on link "SC-2025-178" at bounding box center [202, 171] width 20 height 14
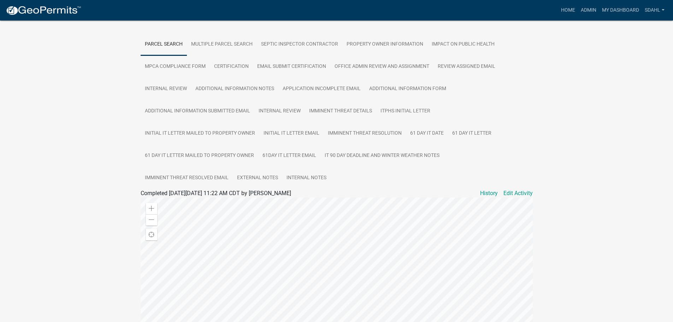
scroll to position [141, 0]
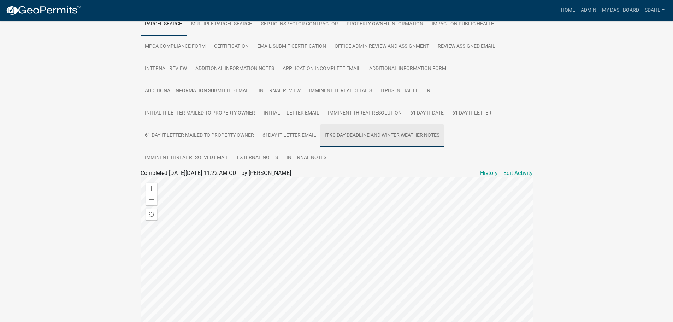
click at [339, 138] on link "IT 90 Day Deadline and Winter Weather Notes" at bounding box center [381, 135] width 123 height 23
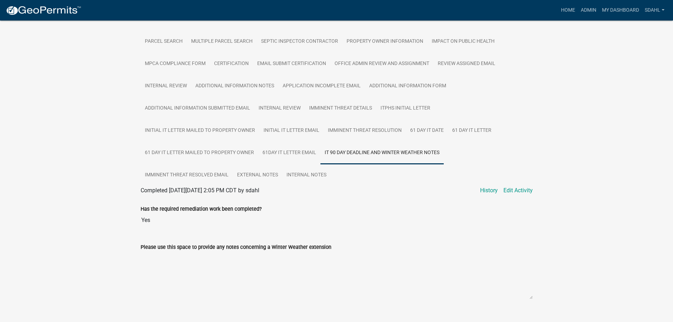
scroll to position [137, 0]
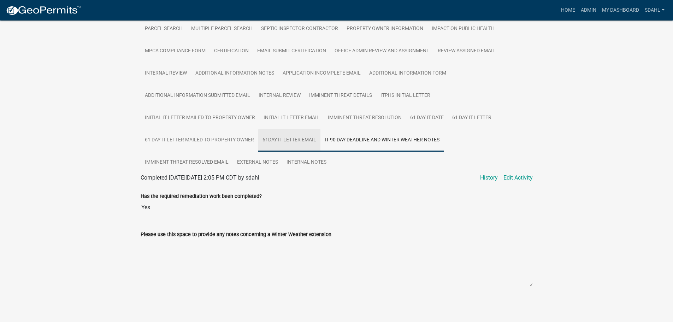
click at [285, 135] on link "61Day IT Letter Email" at bounding box center [289, 140] width 62 height 23
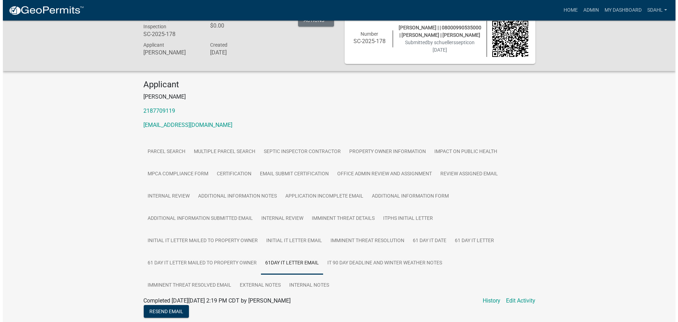
scroll to position [0, 0]
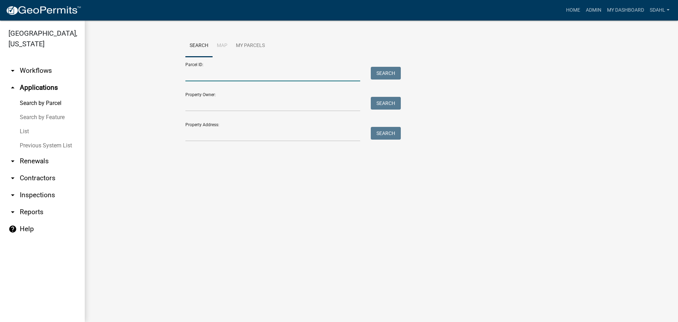
click at [210, 74] on input "Parcel ID:" at bounding box center [272, 74] width 175 height 14
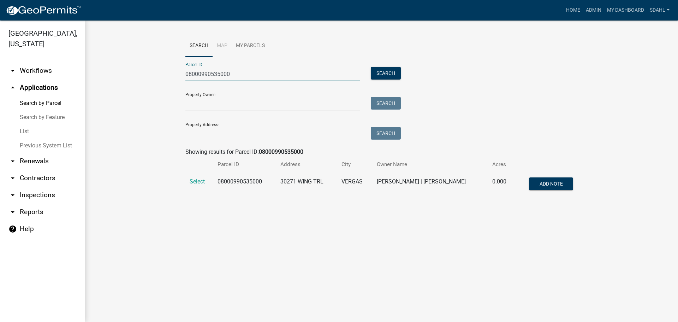
type input "08000990535000"
click at [189, 181] on td "Select" at bounding box center [199, 184] width 28 height 23
click at [201, 183] on span "Select" at bounding box center [197, 181] width 15 height 7
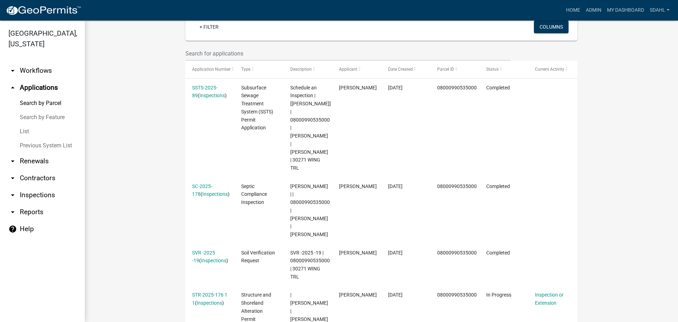
scroll to position [177, 0]
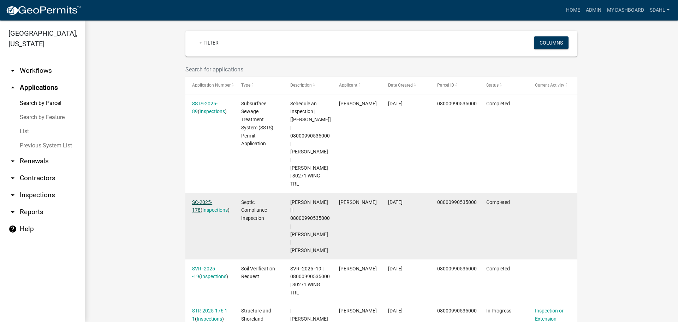
click at [199, 199] on link "SC-2025-178" at bounding box center [202, 206] width 20 height 14
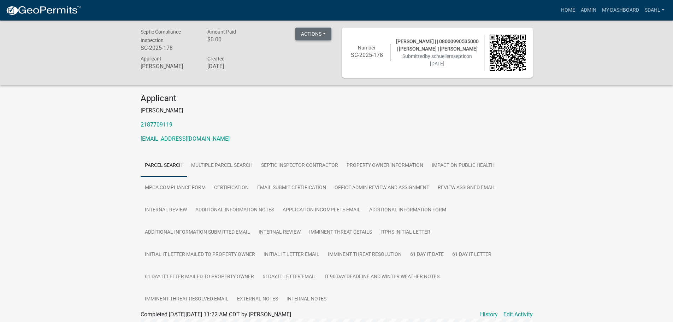
click at [326, 34] on button "Actions" at bounding box center [313, 34] width 36 height 13
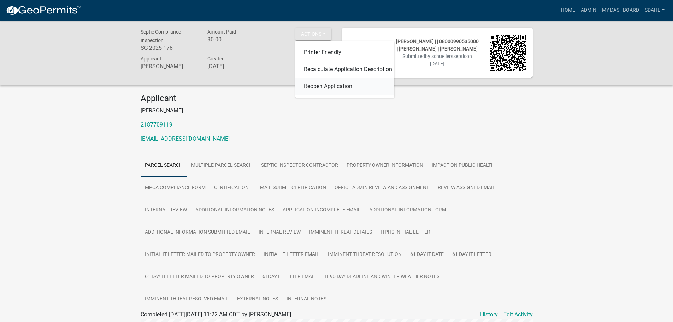
click at [329, 87] on link "Reopen Application" at bounding box center [344, 86] width 99 height 17
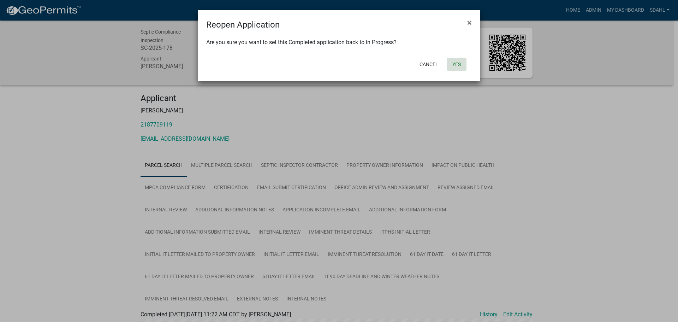
click at [452, 61] on button "Yes" at bounding box center [457, 64] width 20 height 13
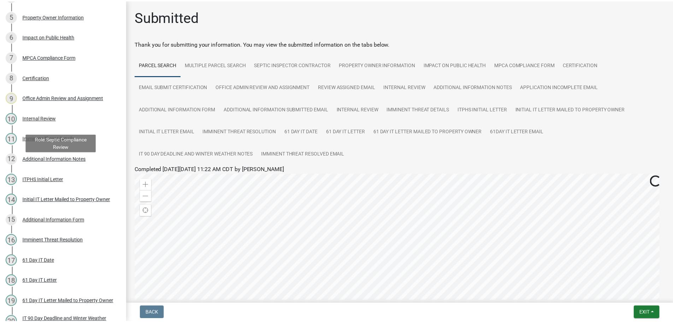
scroll to position [245, 0]
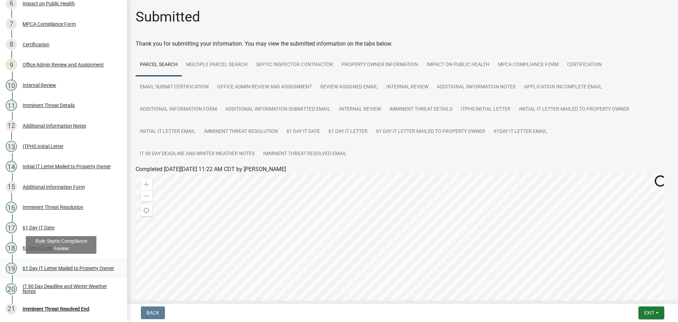
click at [61, 266] on div "61 Day IT Letter Mailed to Property Owner" at bounding box center [68, 268] width 91 height 5
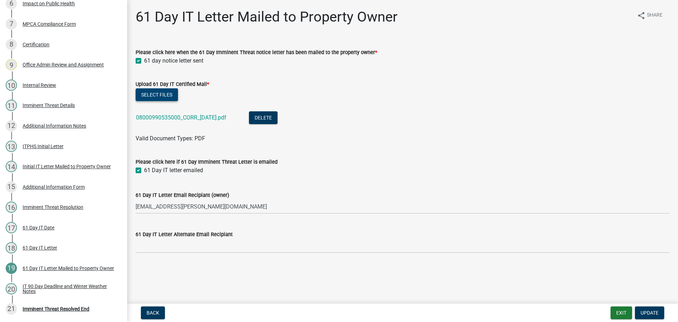
click at [158, 93] on button "Select files" at bounding box center [157, 94] width 42 height 13
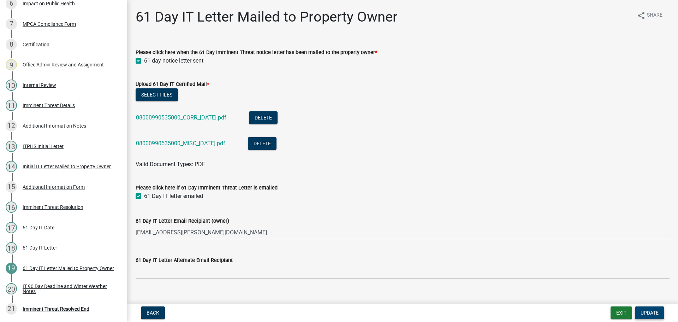
click at [652, 312] on span "Update" at bounding box center [650, 313] width 18 height 6
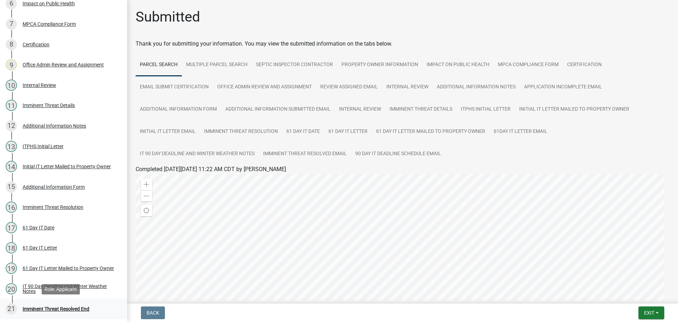
click at [60, 308] on div "Imminent Threat Resolved End" at bounding box center [56, 308] width 67 height 5
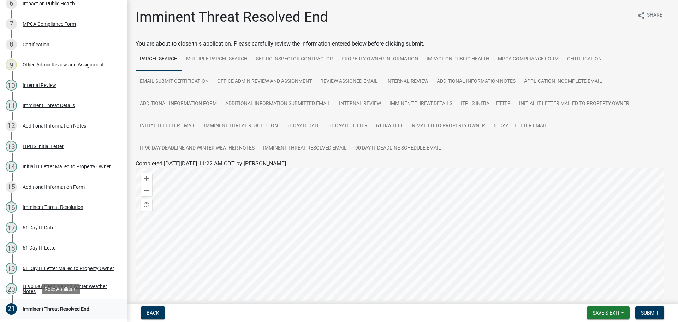
click at [56, 309] on div "Imminent Threat Resolved End" at bounding box center [56, 308] width 67 height 5
drag, startPoint x: 652, startPoint y: 312, endPoint x: 292, endPoint y: 301, distance: 360.1
click at [288, 321] on html "Internet Explorer does NOT work with GeoPermits. Get a new browser for more sec…" at bounding box center [339, 161] width 678 height 322
click at [466, 130] on link "61 Day IT Letter Mailed to Property Owner" at bounding box center [431, 126] width 118 height 23
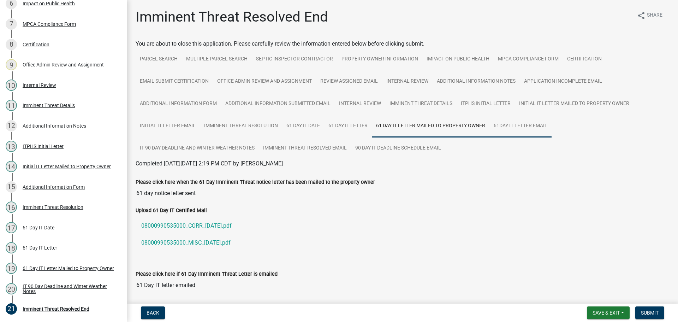
click at [536, 124] on link "61Day IT Letter Email" at bounding box center [521, 126] width 62 height 23
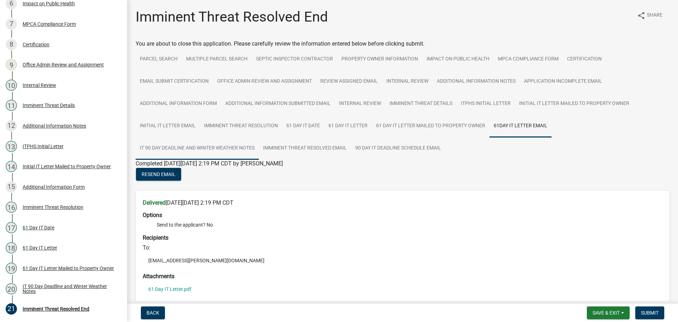
click at [247, 149] on link "IT 90 Day Deadline and Winter Weather Notes" at bounding box center [197, 148] width 123 height 23
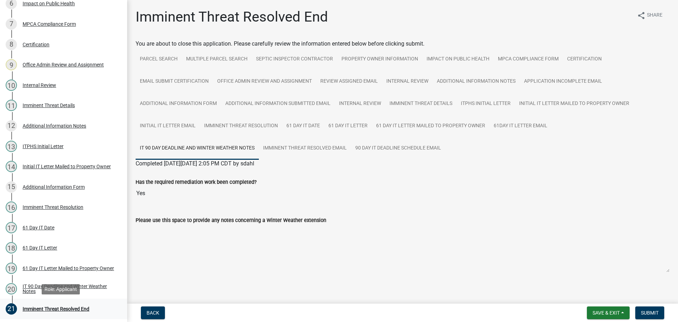
click at [73, 309] on div "Imminent Threat Resolved End" at bounding box center [56, 308] width 67 height 5
click at [647, 311] on span "Submit" at bounding box center [650, 313] width 18 height 6
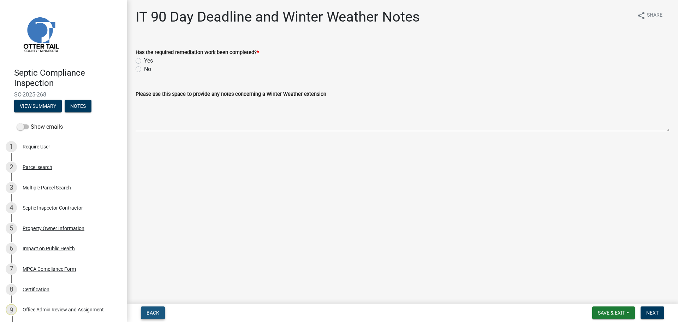
click at [158, 309] on button "Back" at bounding box center [153, 312] width 24 height 13
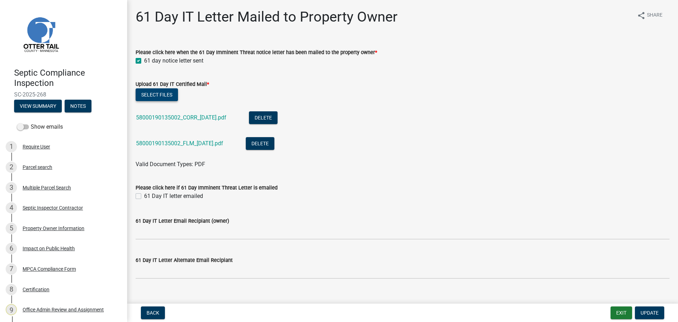
click at [162, 96] on button "Select files" at bounding box center [157, 94] width 42 height 13
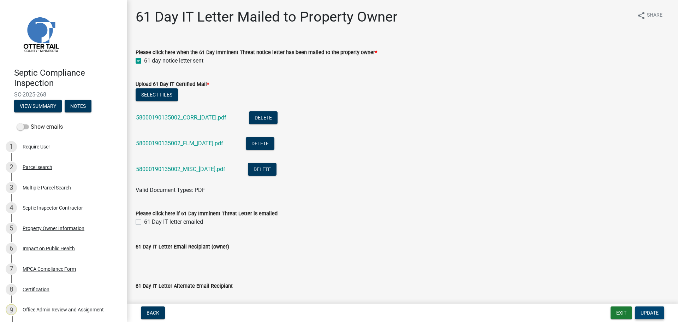
click at [655, 313] on span "Update" at bounding box center [650, 313] width 18 height 6
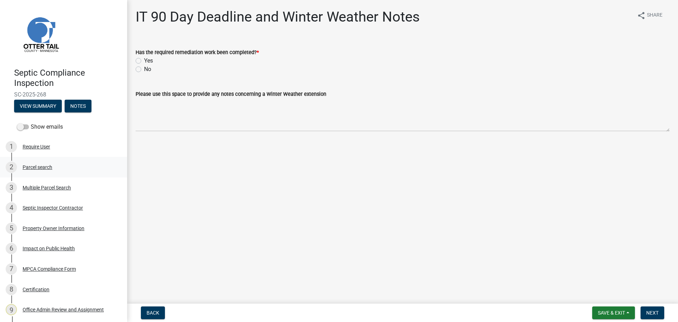
click at [48, 166] on div "Parcel search" at bounding box center [38, 167] width 30 height 5
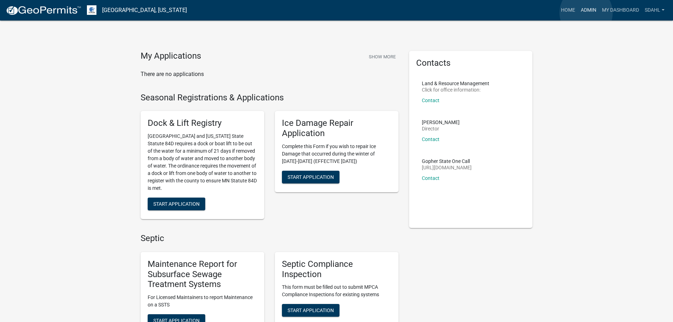
click at [586, 13] on link "Admin" at bounding box center [588, 10] width 21 height 13
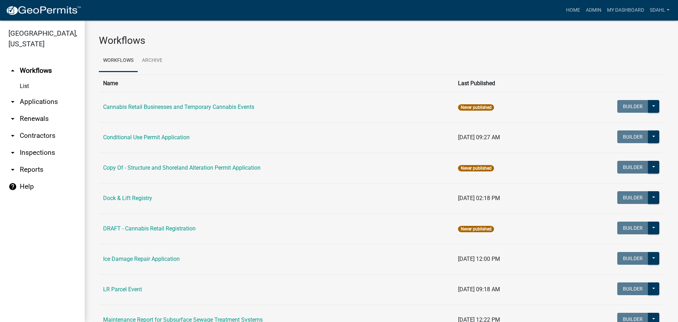
click at [23, 100] on link "arrow_drop_down Applications" at bounding box center [42, 101] width 85 height 17
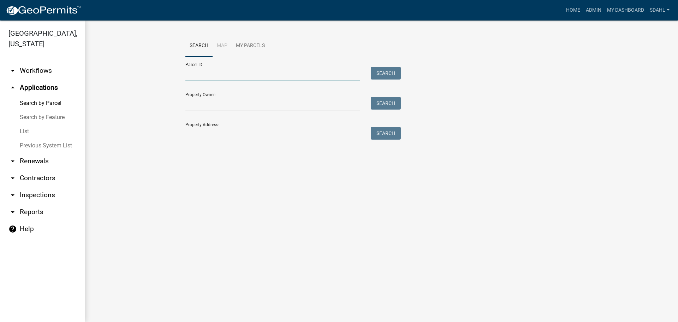
click at [251, 71] on input "Parcel ID:" at bounding box center [272, 74] width 175 height 14
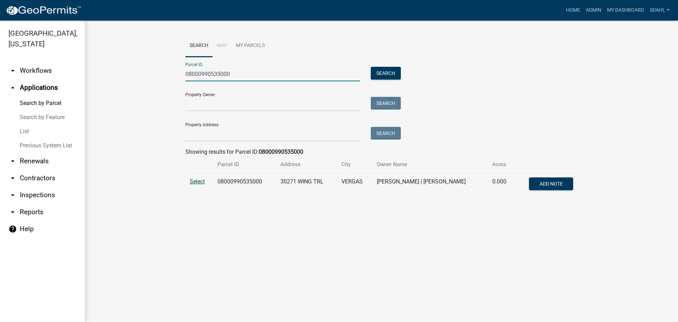
type input "08000990535000"
click at [197, 179] on span "Select" at bounding box center [197, 181] width 15 height 7
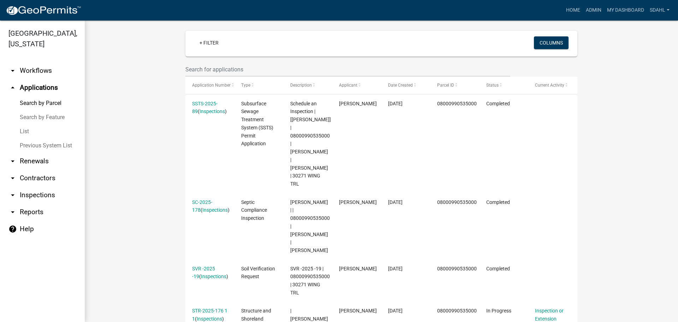
scroll to position [212, 0]
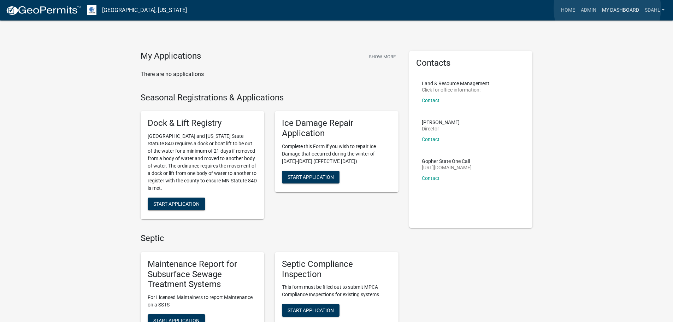
click at [607, 8] on link "My Dashboard" at bounding box center [620, 10] width 43 height 13
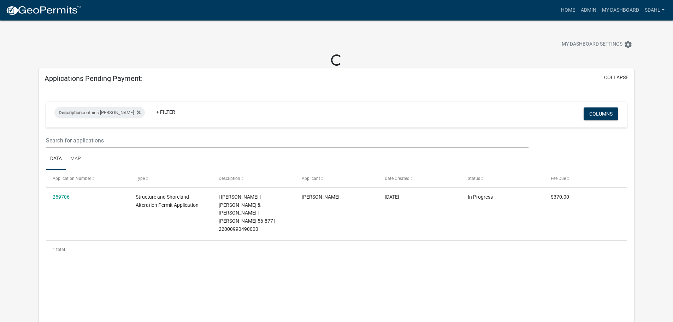
select select "3: 100"
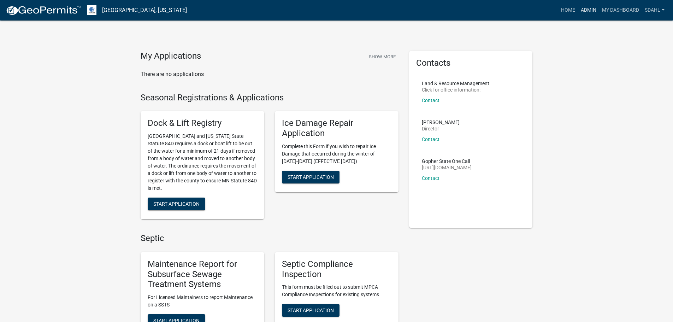
click at [590, 10] on link "Admin" at bounding box center [588, 10] width 21 height 13
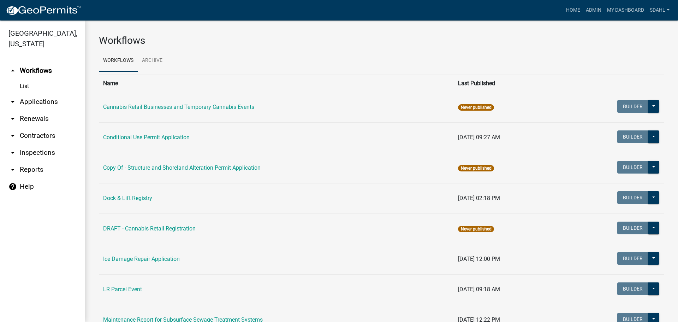
click at [46, 102] on link "arrow_drop_down Applications" at bounding box center [42, 101] width 85 height 17
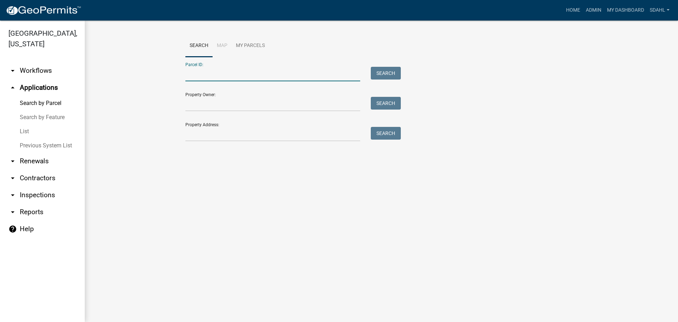
click at [195, 76] on input "Parcel ID:" at bounding box center [272, 74] width 175 height 14
paste input "16000210119001"
type input "16000210119001"
click at [381, 69] on button "Search" at bounding box center [386, 73] width 30 height 13
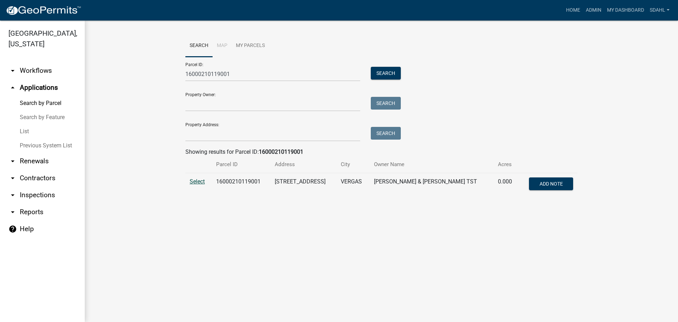
click at [200, 181] on span "Select" at bounding box center [197, 181] width 15 height 7
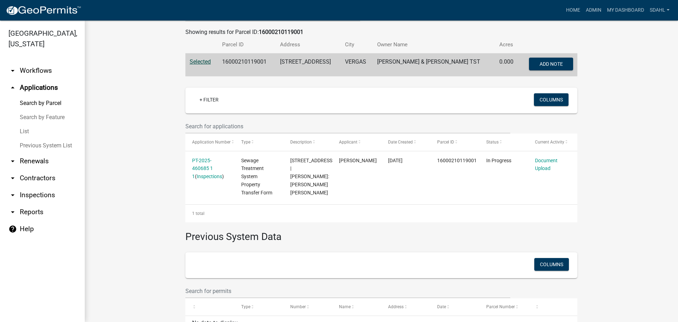
scroll to position [141, 0]
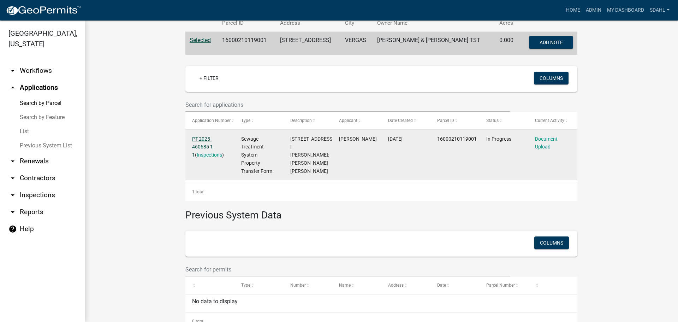
click at [194, 144] on link "PT-2025-460685 1 1" at bounding box center [202, 147] width 21 height 22
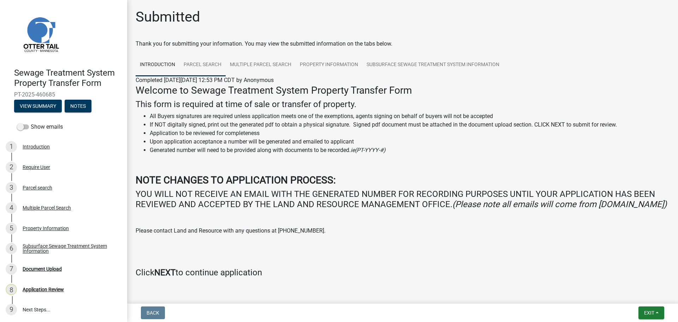
click at [201, 66] on link "Parcel search" at bounding box center [202, 65] width 46 height 23
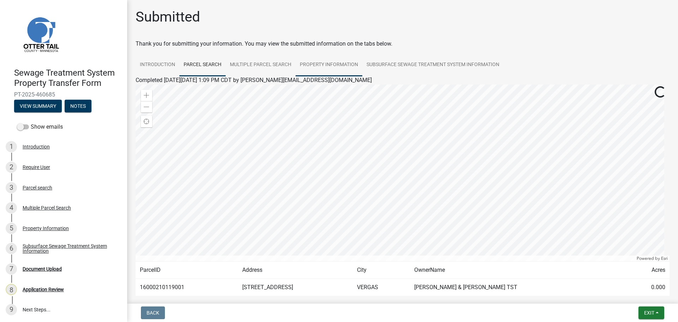
click at [321, 66] on link "Property Information" at bounding box center [329, 65] width 67 height 23
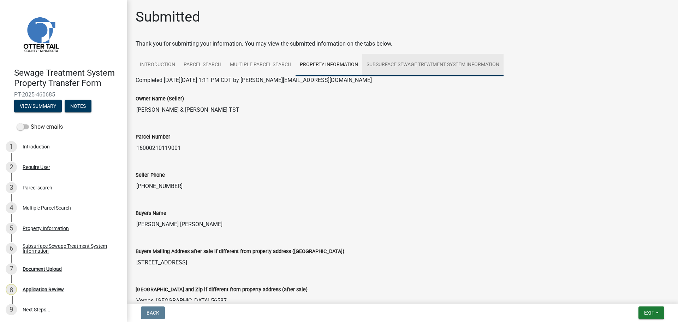
click at [430, 65] on link "Subsurface Sewage Treatment System Information" at bounding box center [432, 65] width 141 height 23
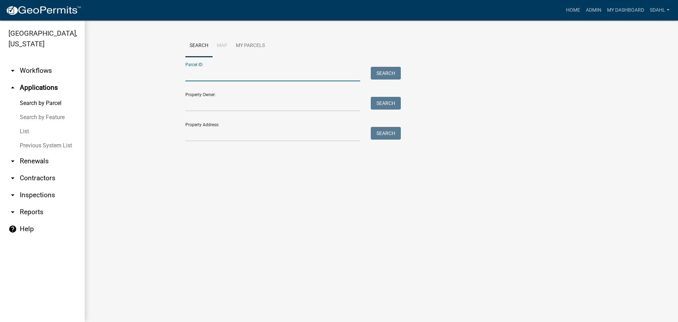
click at [207, 75] on input "Parcel ID:" at bounding box center [272, 74] width 175 height 14
paste input "16000210119001"
type input "16000210119001"
click at [387, 72] on button "Search" at bounding box center [386, 73] width 30 height 13
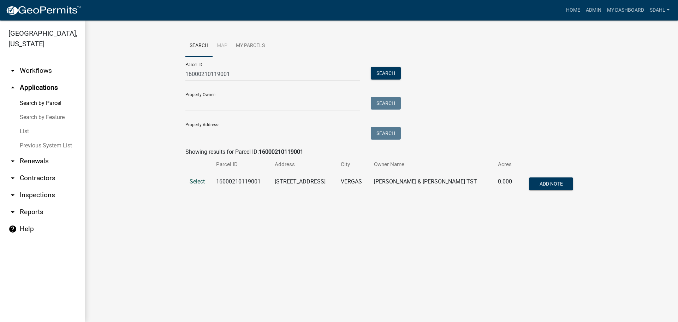
click at [196, 182] on span "Select" at bounding box center [197, 181] width 15 height 7
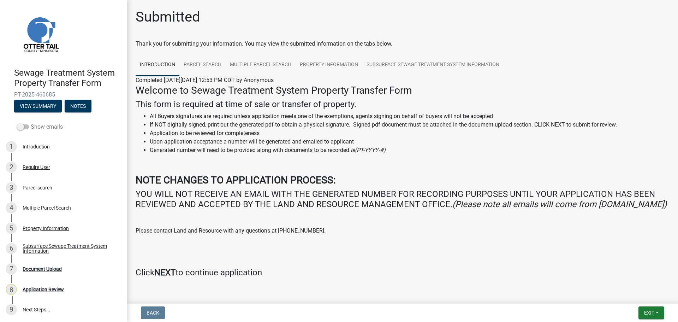
click at [45, 125] on label "Show emails" at bounding box center [40, 127] width 46 height 8
click at [31, 123] on input "Show emails" at bounding box center [31, 123] width 0 height 0
click at [35, 168] on div "Require User" at bounding box center [37, 167] width 28 height 5
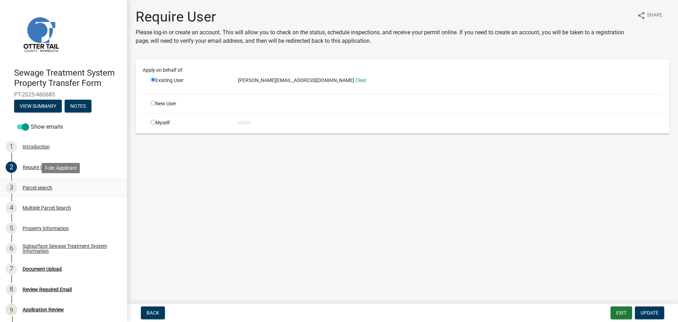
click at [35, 185] on div "Parcel search" at bounding box center [38, 187] width 30 height 5
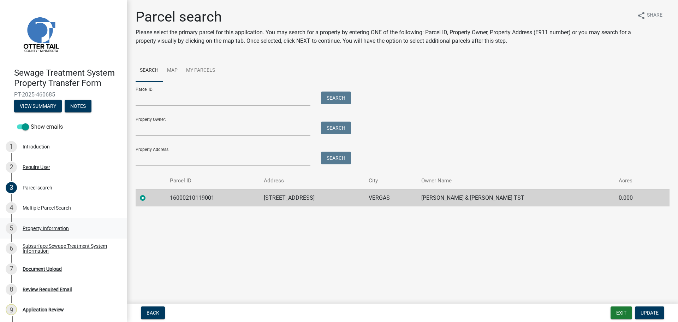
click at [39, 229] on div "Property Information" at bounding box center [46, 228] width 46 height 5
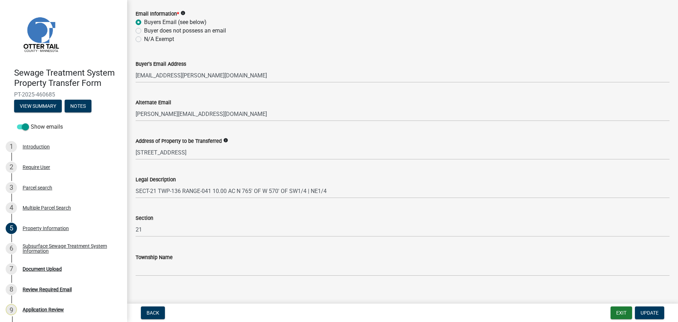
scroll to position [317, 0]
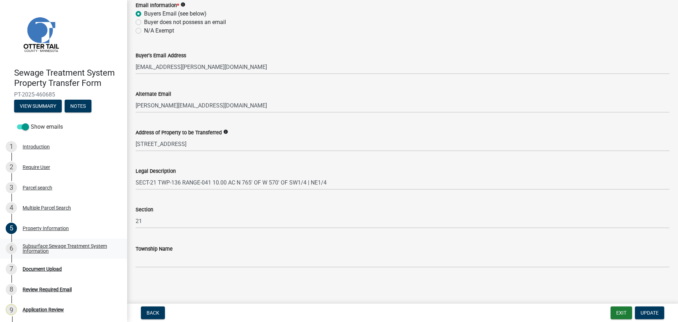
click at [41, 244] on div "Subsurface Sewage Treatment System Information" at bounding box center [69, 248] width 93 height 10
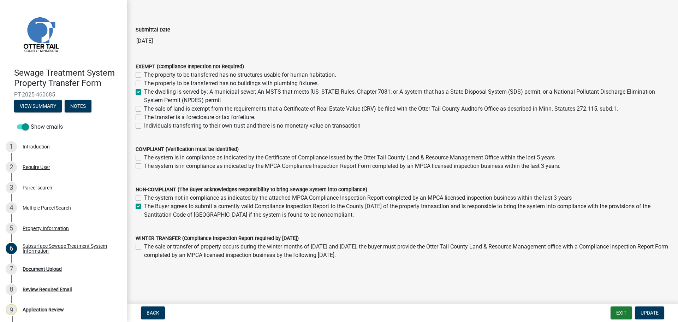
scroll to position [51, 0]
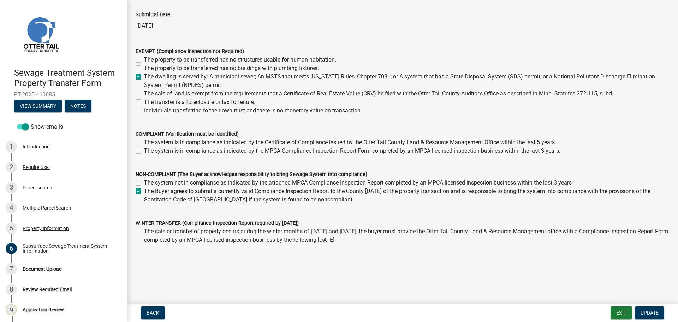
click at [277, 263] on wm-data-entity-input-list "Submittal Date 08/07/2025 EXEMPT (Compliance Inspection not Required) The prope…" at bounding box center [403, 136] width 534 height 273
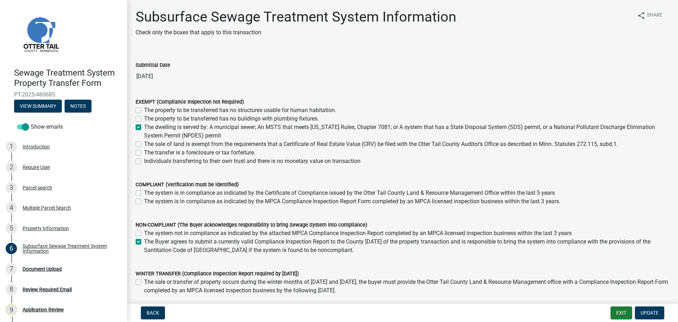
scroll to position [35, 0]
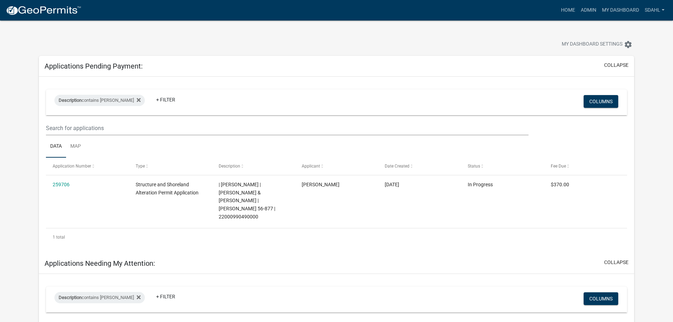
select select "3: 100"
click at [626, 12] on link "My Dashboard" at bounding box center [620, 10] width 43 height 13
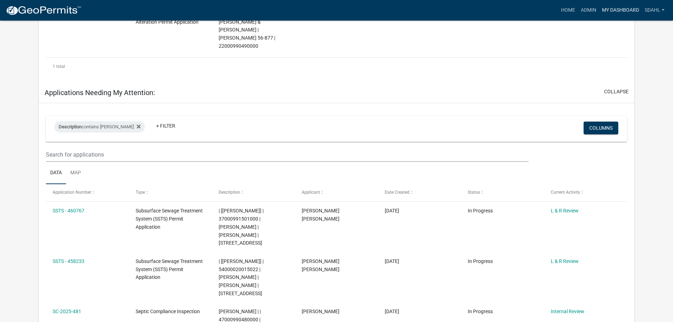
scroll to position [177, 0]
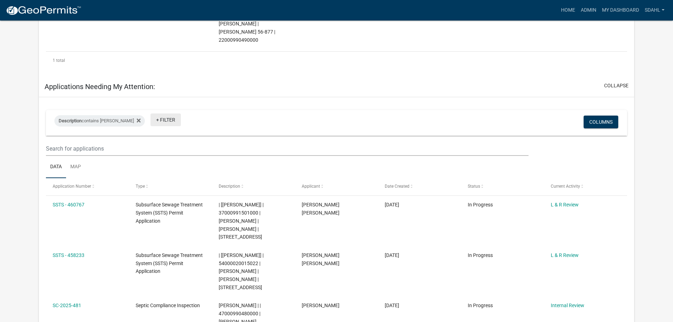
click at [153, 113] on link "+ Filter" at bounding box center [165, 119] width 30 height 13
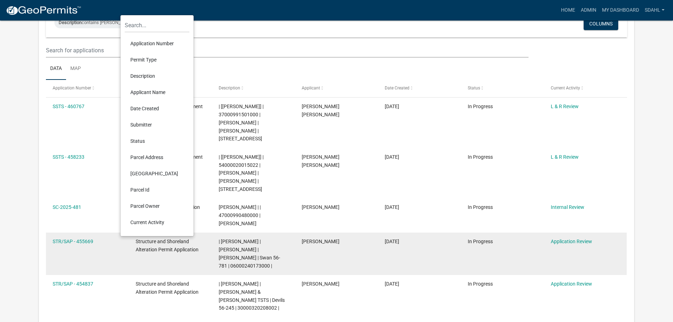
scroll to position [283, 0]
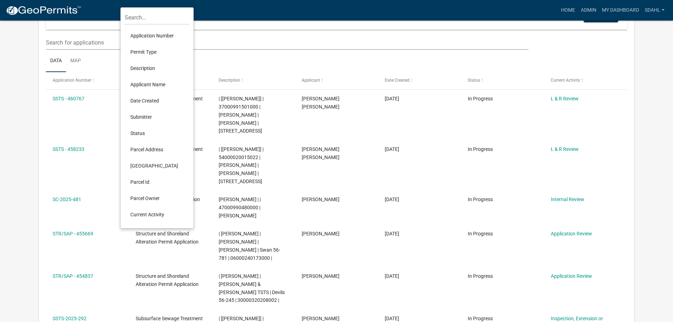
click at [149, 215] on li "Current Activity" at bounding box center [157, 214] width 65 height 16
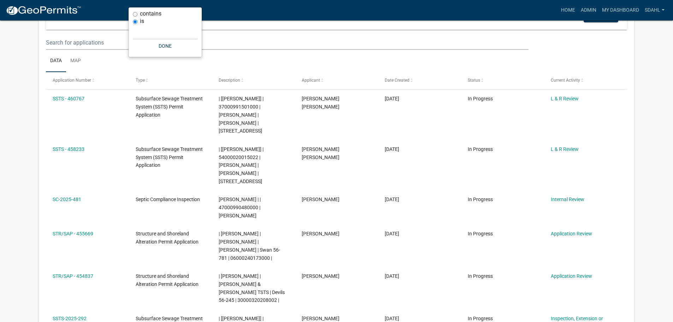
click at [157, 13] on label "contains" at bounding box center [151, 14] width 22 height 6
click at [137, 13] on input "contains" at bounding box center [135, 14] width 5 height 5
radio input "true"
click at [167, 27] on input "text" at bounding box center [165, 25] width 65 height 14
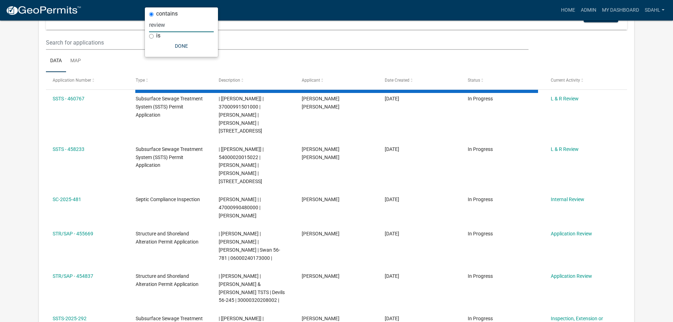
type input "review"
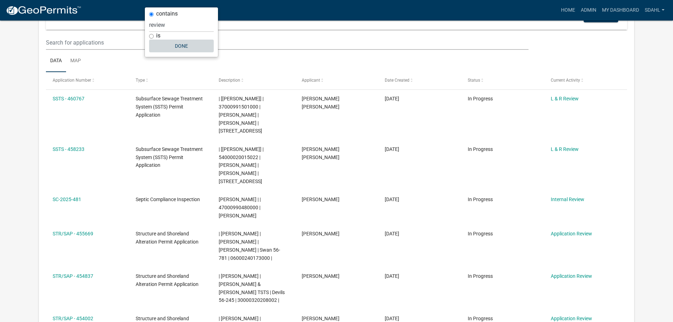
click at [189, 47] on button "Done" at bounding box center [181, 46] width 65 height 13
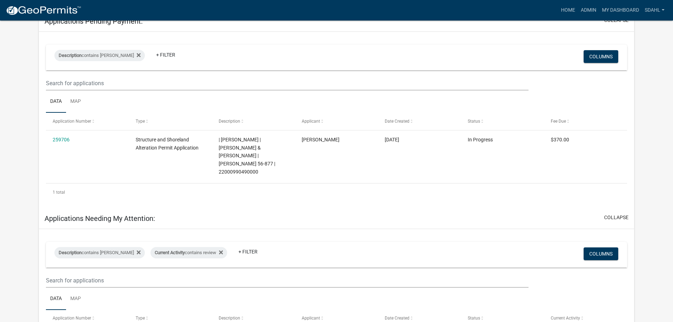
scroll to position [35, 0]
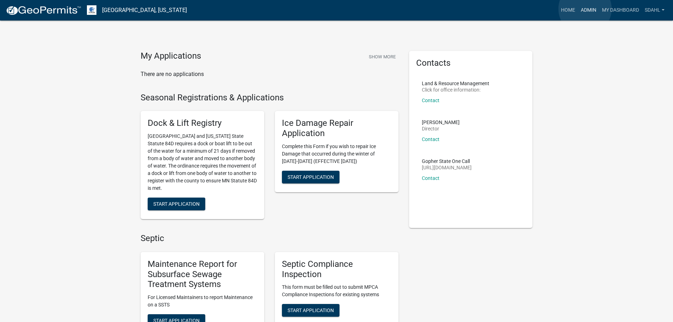
click at [585, 9] on link "Admin" at bounding box center [588, 10] width 21 height 13
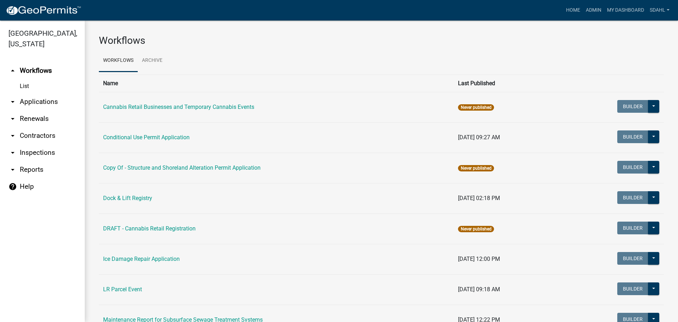
click at [41, 102] on link "arrow_drop_down Applications" at bounding box center [42, 101] width 85 height 17
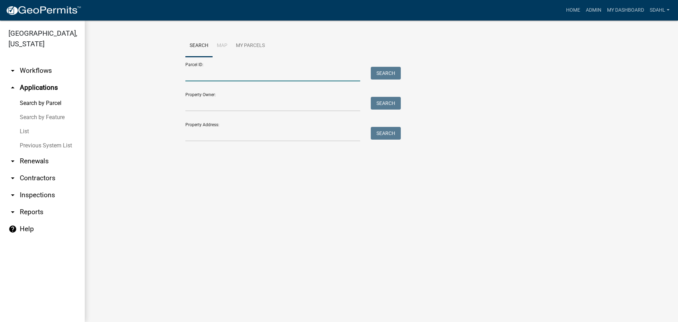
click at [241, 71] on input "Parcel ID:" at bounding box center [272, 74] width 175 height 14
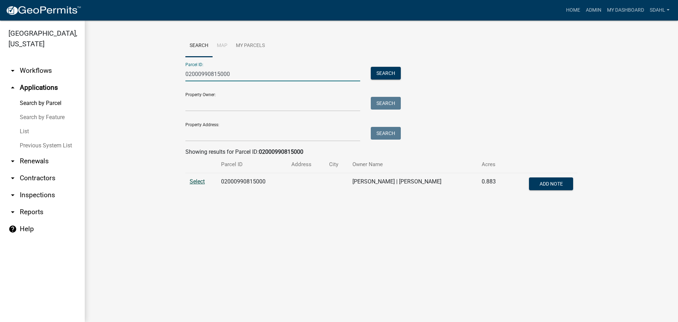
type input "02000990815000"
click at [193, 181] on span "Select" at bounding box center [197, 181] width 15 height 7
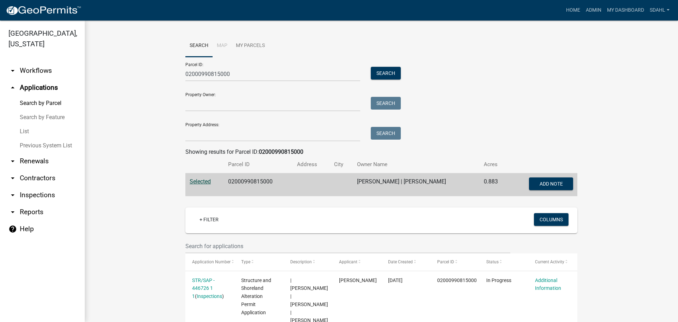
click at [611, 74] on wm-workflow-application-search-view "Search Map My Parcels Parcel ID: 02000990815000 Search Property Owner: Search P…" at bounding box center [381, 298] width 565 height 527
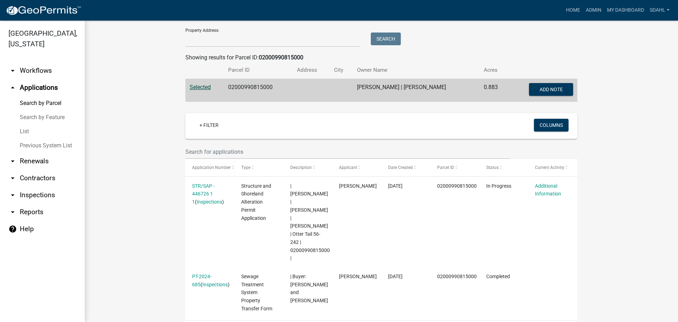
scroll to position [71, 0]
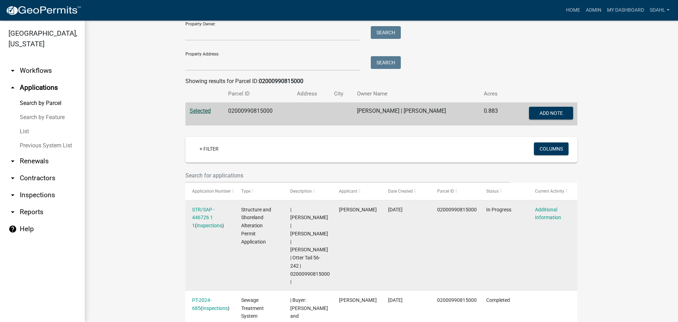
click at [201, 213] on div "STR/SAP - 446726 1 1 ( Inspections )" at bounding box center [209, 218] width 35 height 24
click at [199, 215] on link "STR/SAP - 446726 1 1" at bounding box center [203, 218] width 23 height 22
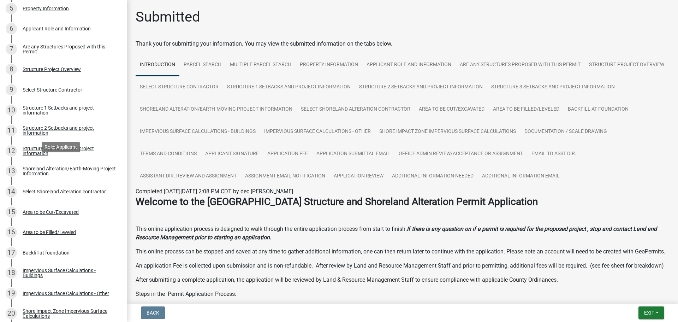
scroll to position [247, 0]
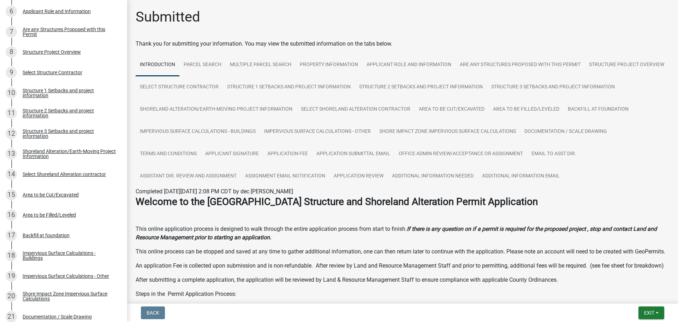
click at [603, 36] on div "Submitted Thank you for submitting your information. You may view the submitted…" at bounding box center [402, 272] width 545 height 529
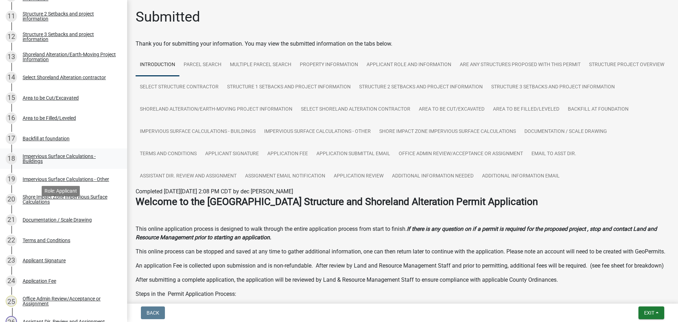
scroll to position [353, 0]
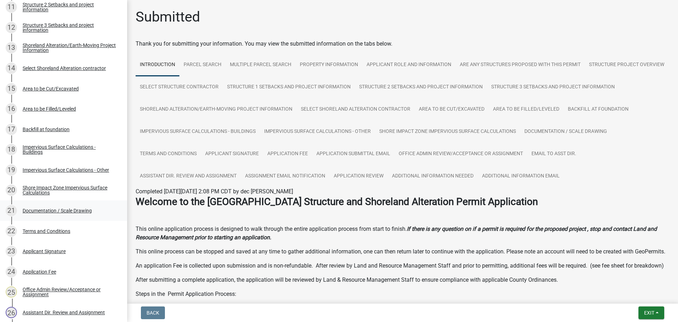
click at [50, 210] on div "Documentation / Scale Drawing" at bounding box center [57, 210] width 69 height 5
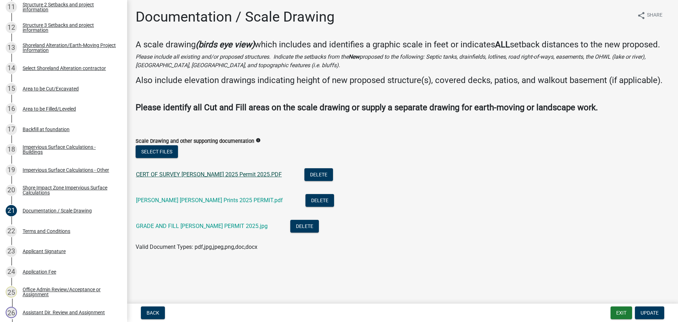
click at [238, 171] on link "CERT OF SURVEY NETLAND 2025 Permit 2025.PDF" at bounding box center [209, 174] width 146 height 7
click at [217, 200] on link "NETLAND JEFF Blue Prints 2025 PERMIT.pdf" at bounding box center [209, 200] width 147 height 7
click at [205, 226] on link "GRADE AND FILL NETLAND PERMIT 2025.jpg" at bounding box center [202, 226] width 132 height 7
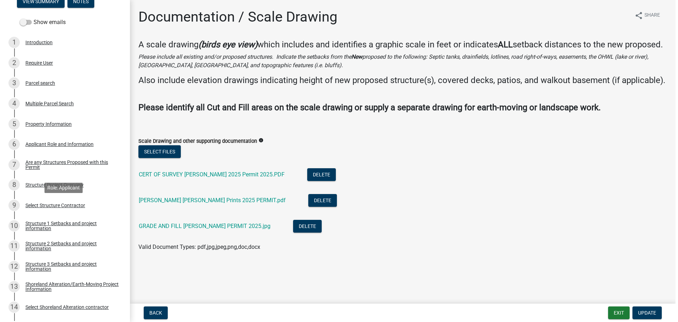
scroll to position [71, 0]
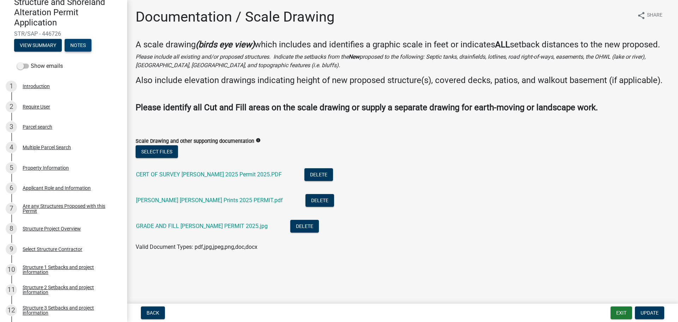
click at [84, 41] on button "Notes" at bounding box center [78, 45] width 27 height 13
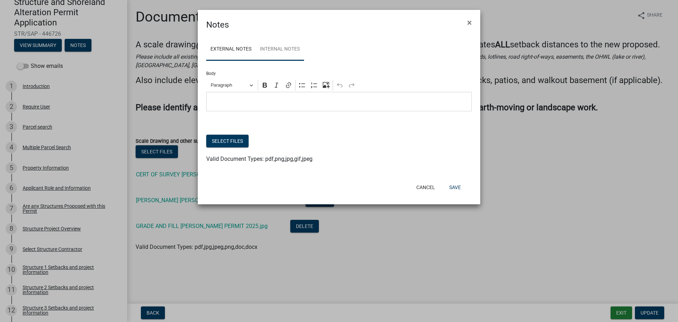
click at [287, 52] on link "Internal Notes" at bounding box center [280, 49] width 48 height 23
click at [231, 141] on button "Select files" at bounding box center [227, 141] width 42 height 13
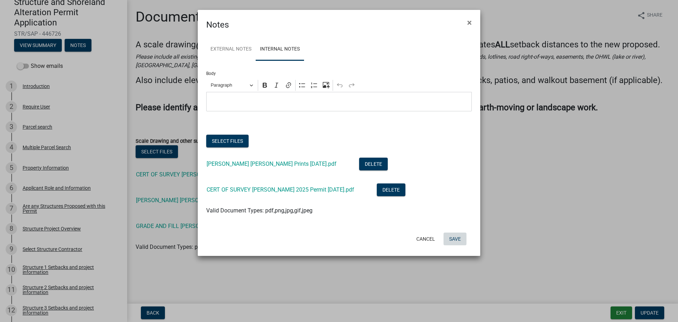
click at [458, 239] on button "Save" at bounding box center [455, 238] width 23 height 13
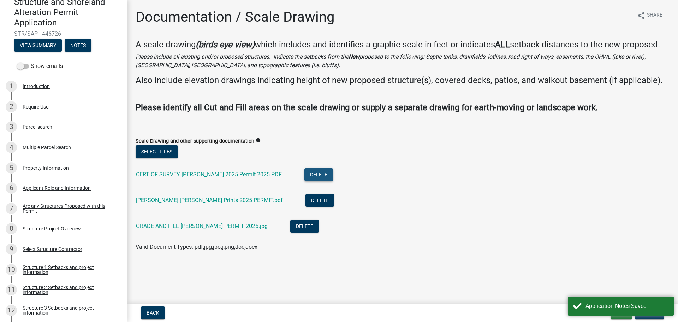
click at [305, 172] on button "Delete" at bounding box center [319, 174] width 29 height 13
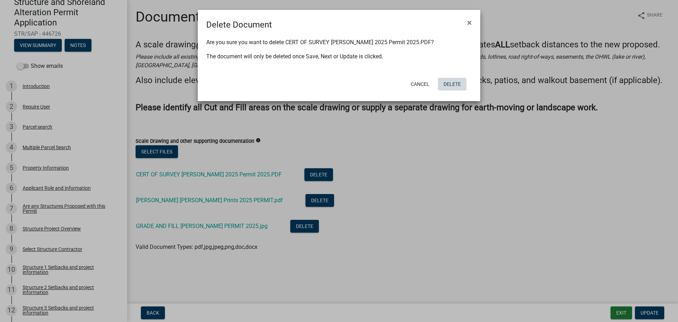
click at [457, 82] on button "Delete" at bounding box center [452, 84] width 29 height 13
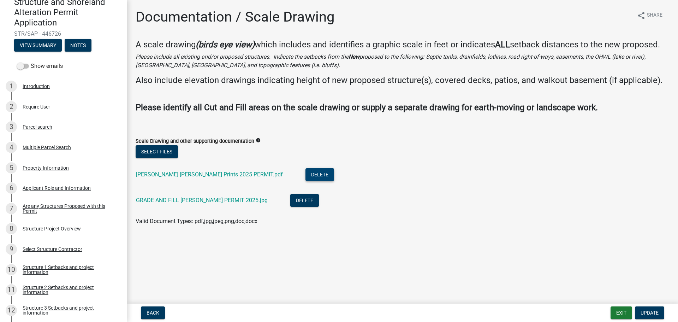
click at [306, 174] on button "Delete" at bounding box center [320, 174] width 29 height 13
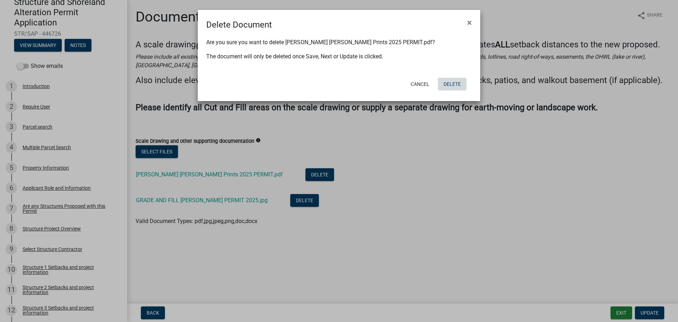
click at [451, 84] on button "Delete" at bounding box center [452, 84] width 29 height 13
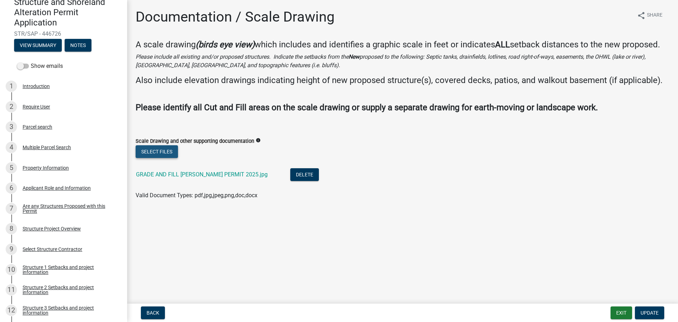
click at [150, 151] on button "Select files" at bounding box center [157, 151] width 42 height 13
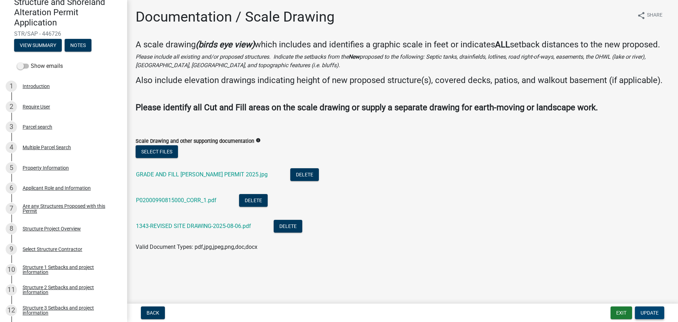
click at [649, 313] on span "Update" at bounding box center [650, 313] width 18 height 6
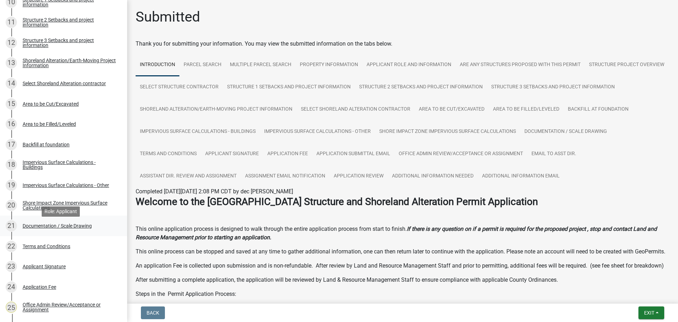
scroll to position [353, 0]
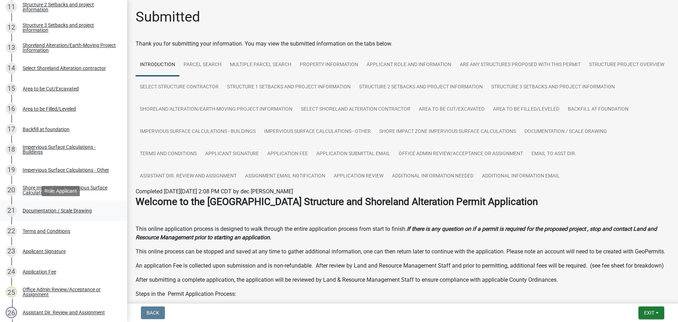
click at [59, 210] on div "Documentation / Scale Drawing" at bounding box center [57, 210] width 69 height 5
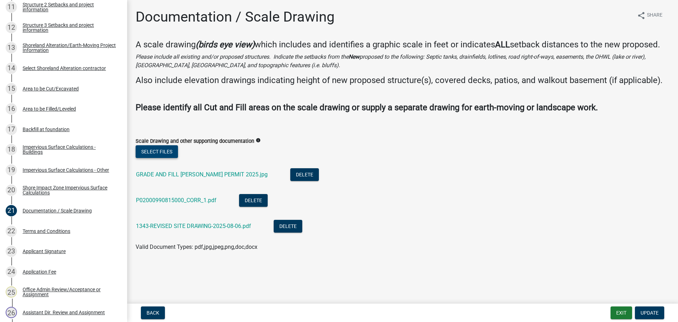
click at [149, 147] on button "Select files" at bounding box center [157, 151] width 42 height 13
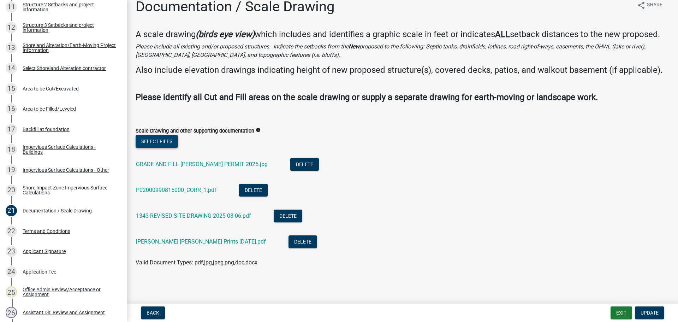
scroll to position [20, 0]
click at [646, 312] on span "Update" at bounding box center [650, 313] width 18 height 6
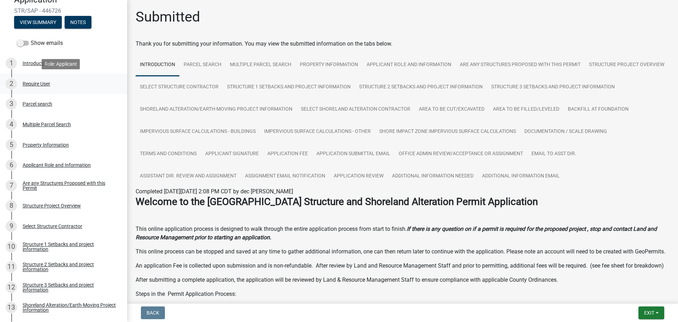
scroll to position [106, 0]
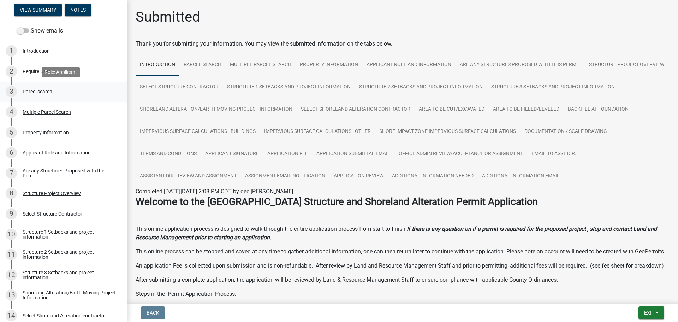
click at [46, 90] on div "Parcel search" at bounding box center [38, 91] width 30 height 5
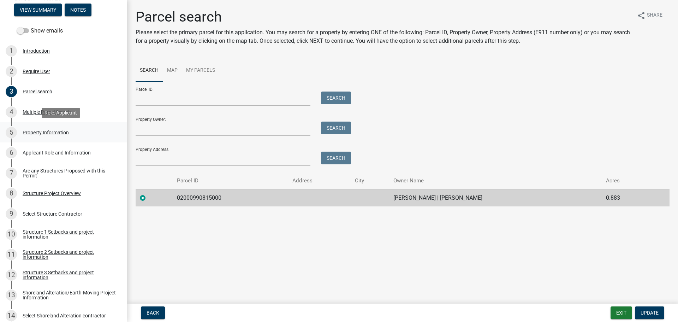
click at [45, 131] on div "Property Information" at bounding box center [46, 132] width 46 height 5
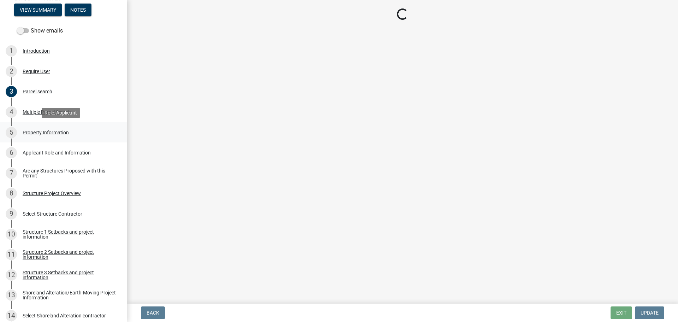
select select "ebef668c-e666-4f0f-b24a-d79aaee39ebe"
select select "bc365043-463f-4dd2-a146-228392936da3"
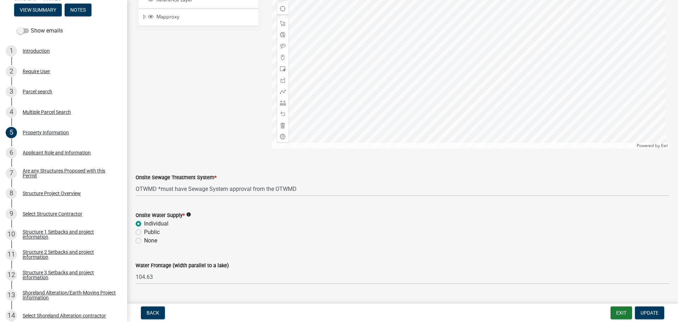
scroll to position [416, 0]
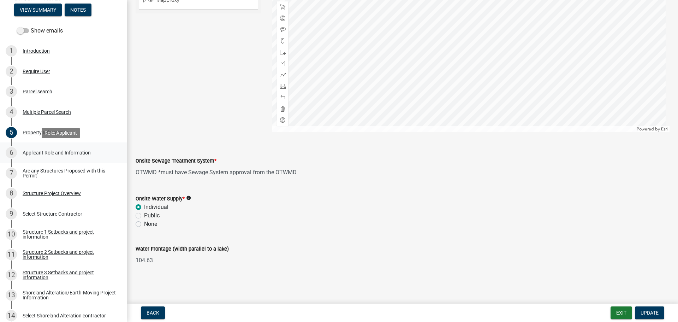
click at [56, 153] on div "Applicant Role and Information" at bounding box center [57, 152] width 68 height 5
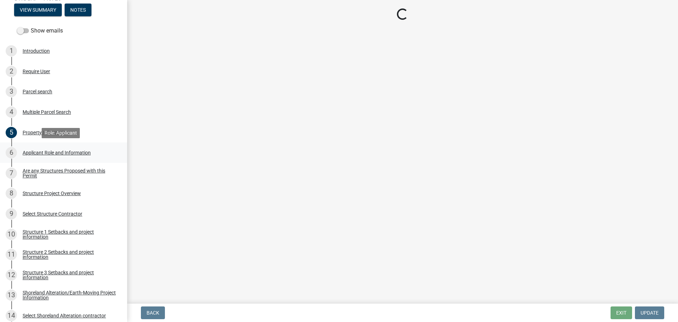
scroll to position [0, 0]
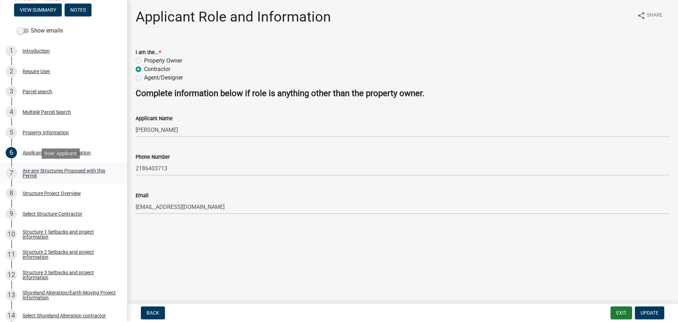
click at [45, 171] on div "Are any Structures Proposed with this Permit" at bounding box center [69, 173] width 93 height 10
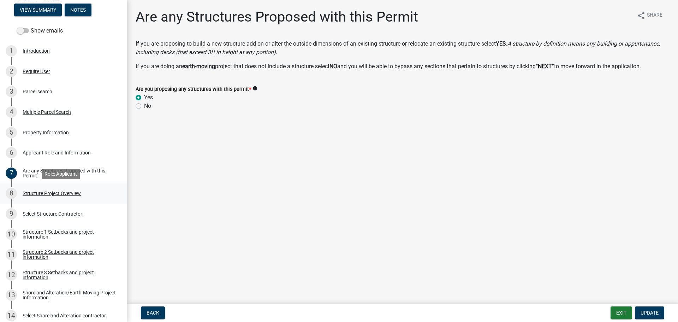
click at [53, 189] on div "8 Structure Project Overview" at bounding box center [61, 193] width 110 height 11
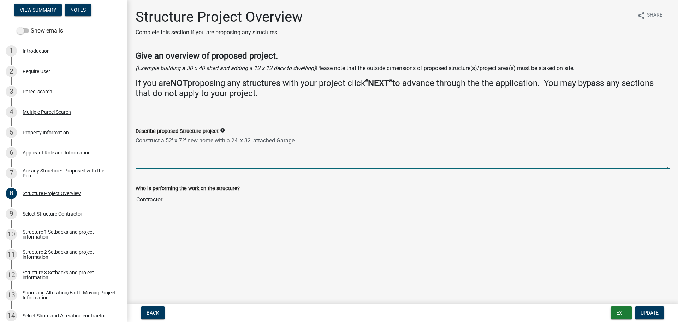
click at [182, 138] on textarea "Construct a 52' x 72' new home with a 24' x 32' attached Garage." at bounding box center [403, 151] width 534 height 33
click at [243, 142] on textarea "Construct a 52' x 69.5' new home with a 24' x 32' attached Garage." at bounding box center [403, 151] width 534 height 33
type textarea "Construct a 52' x 69.5' new home with a 23' x 32' attached Garage."
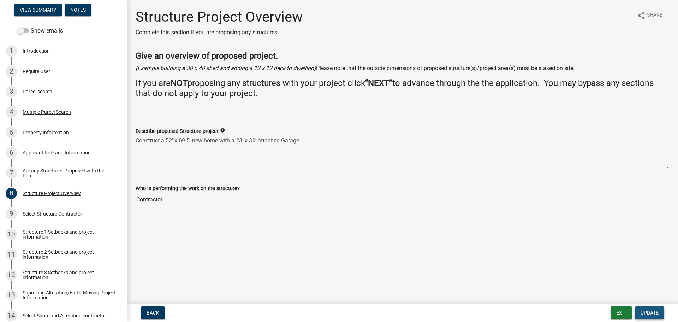
drag, startPoint x: 654, startPoint y: 312, endPoint x: 652, endPoint y: 315, distance: 3.9
click at [652, 315] on span "Update" at bounding box center [650, 313] width 18 height 6
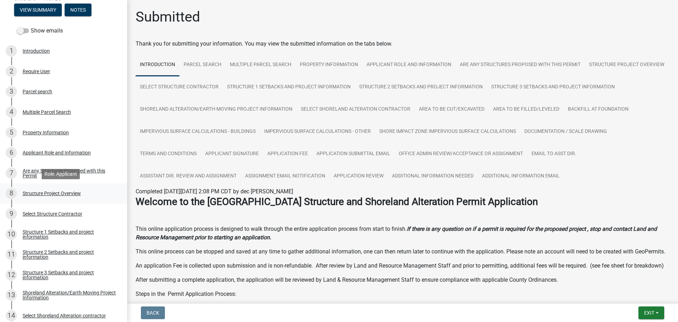
drag, startPoint x: 67, startPoint y: 191, endPoint x: 63, endPoint y: 201, distance: 10.2
click at [66, 191] on div "Structure Project Overview" at bounding box center [52, 193] width 58 height 5
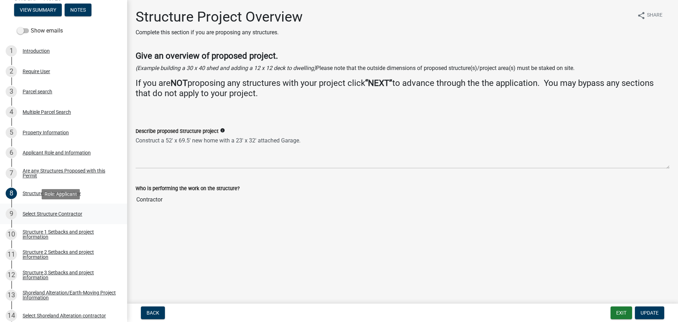
click at [62, 209] on div "9 Select Structure Contractor" at bounding box center [61, 213] width 110 height 11
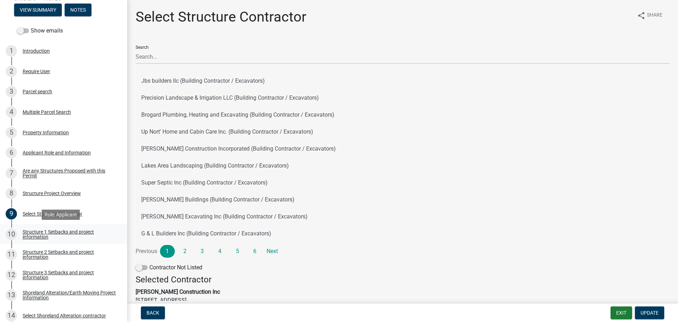
click at [72, 232] on div "Structure 1 Setbacks and project information" at bounding box center [69, 234] width 93 height 10
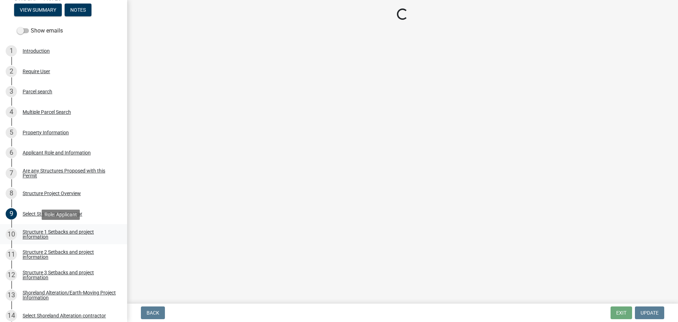
select select "c185e313-3403-4239-bd61-bb563c58a77a"
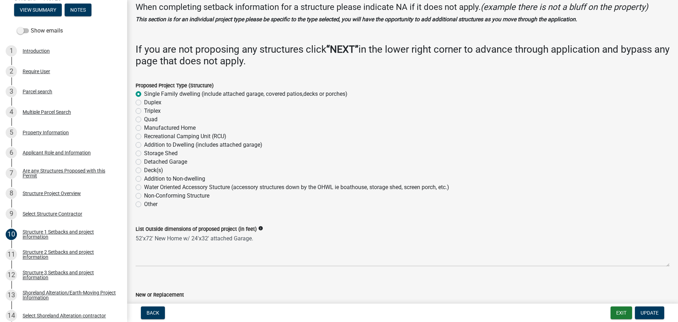
scroll to position [71, 0]
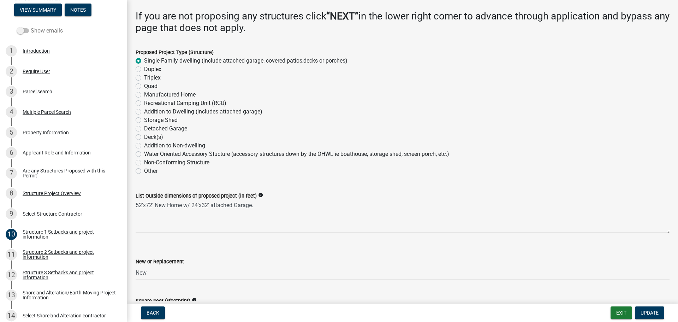
click at [45, 34] on label "Show emails" at bounding box center [40, 30] width 46 height 8
click at [31, 26] on input "Show emails" at bounding box center [31, 26] width 0 height 0
click at [42, 10] on button "View Summary" at bounding box center [38, 10] width 48 height 13
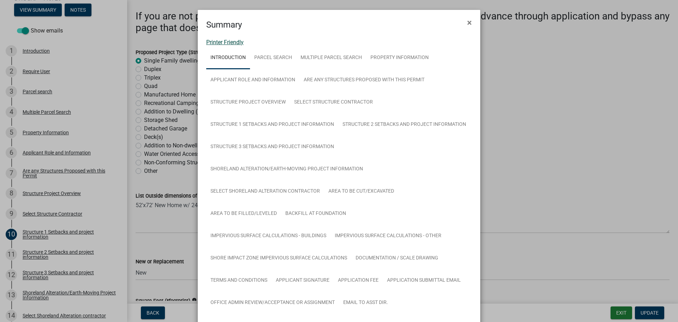
click at [233, 43] on link "Printer Friendly" at bounding box center [224, 42] width 37 height 7
click at [467, 21] on span "×" at bounding box center [469, 23] width 5 height 10
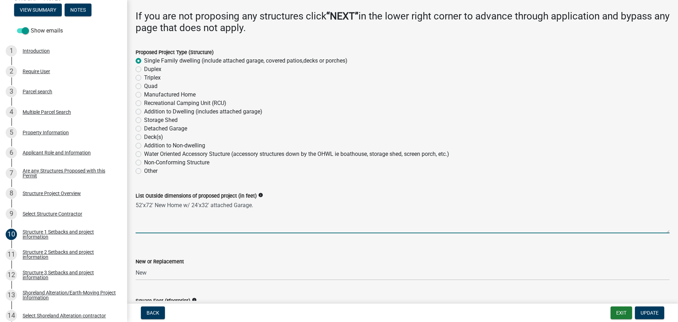
click at [151, 205] on textarea "52'x72' New Home w/ 24'x32' attached Garage." at bounding box center [403, 216] width 534 height 33
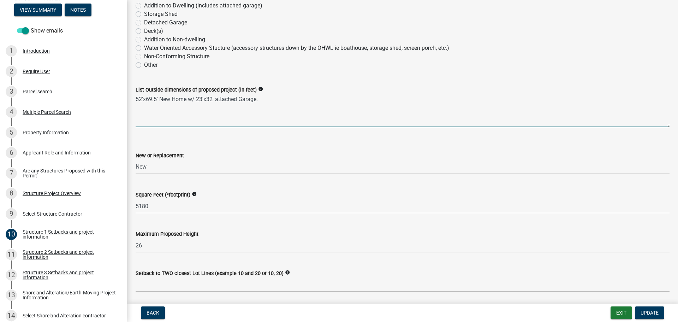
scroll to position [212, 0]
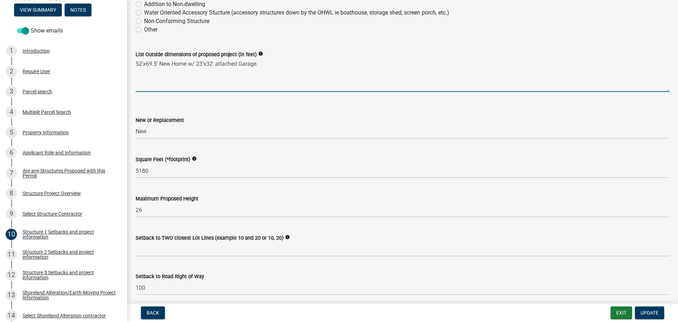
type textarea "52'x69.5' New Home w/ 23'x32' attached Garage."
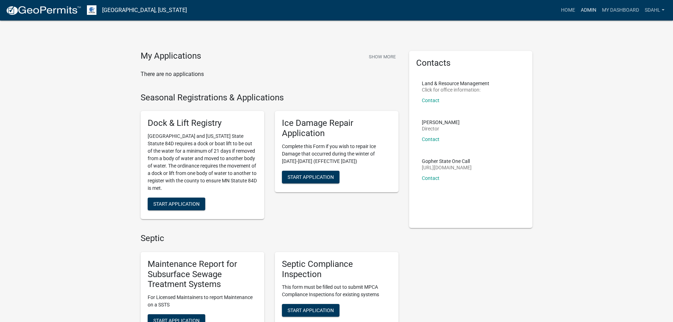
click at [589, 10] on link "Admin" at bounding box center [588, 10] width 21 height 13
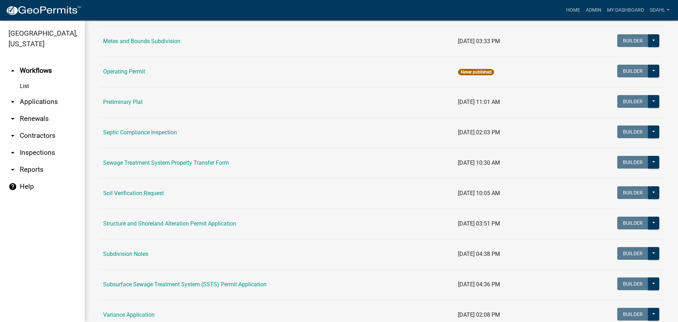
scroll to position [318, 0]
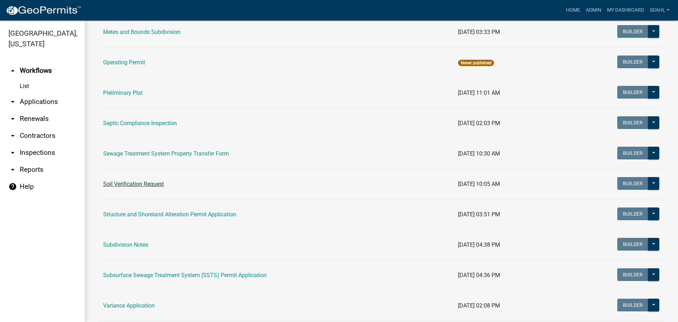
click at [158, 184] on link "Soil Verification Request" at bounding box center [133, 184] width 61 height 7
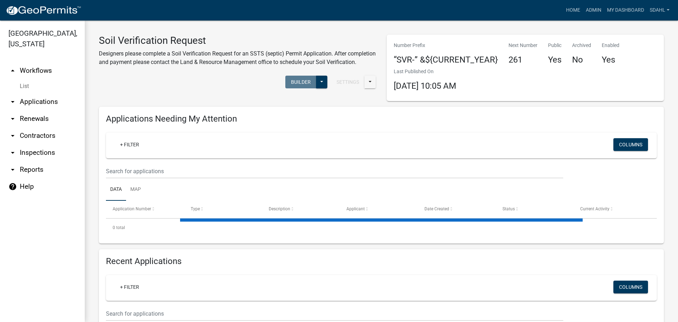
select select "3: 100"
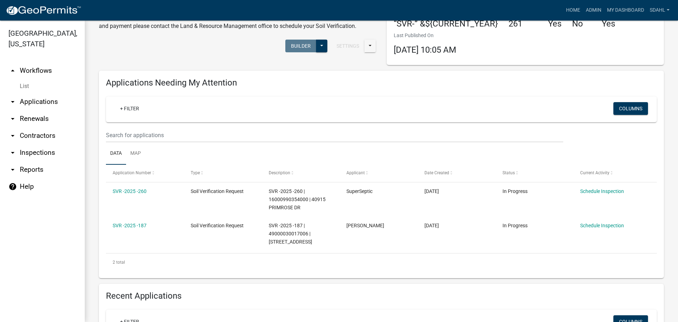
scroll to position [35, 0]
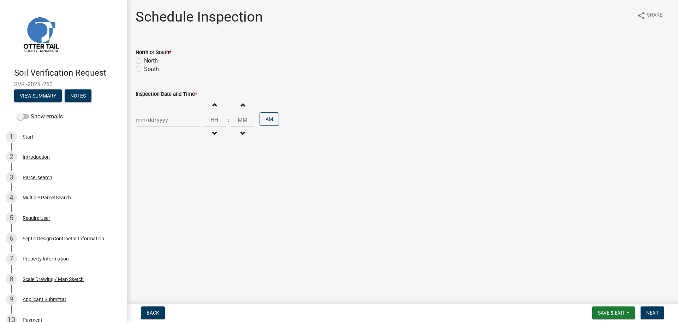
drag, startPoint x: 53, startPoint y: 83, endPoint x: 14, endPoint y: 87, distance: 39.0
click at [14, 87] on span "SVR -2025 -260" at bounding box center [63, 84] width 99 height 7
copy span "SVR -2025 -260"
click at [37, 178] on div "Parcel search" at bounding box center [38, 177] width 30 height 5
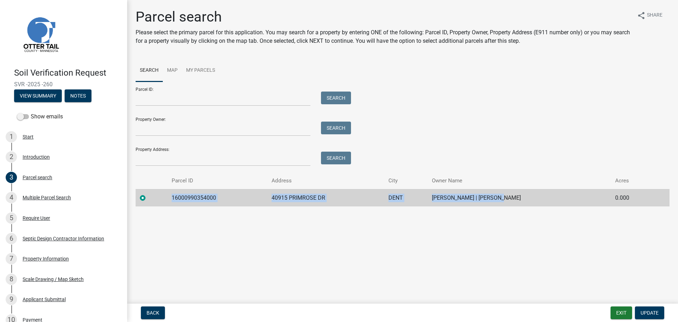
drag, startPoint x: 172, startPoint y: 196, endPoint x: 520, endPoint y: 203, distance: 348.7
click at [520, 203] on tr "16000990354000 40915 PRIMROSE DR DENT DAVID DOMM | KRISTI DOMM 0.000" at bounding box center [403, 197] width 534 height 17
copy tr "16000990354000 40915 PRIMROSE DR DENT DAVID DOMM | KRISTI DOMM"
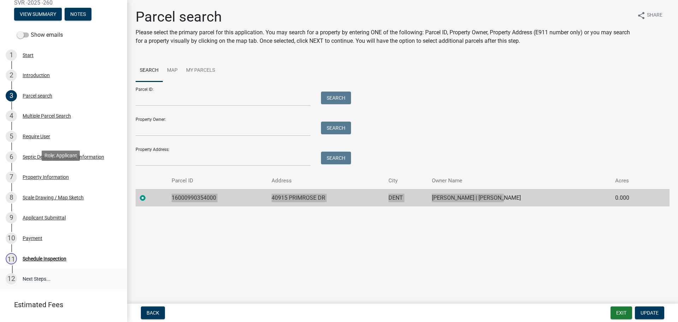
scroll to position [114, 0]
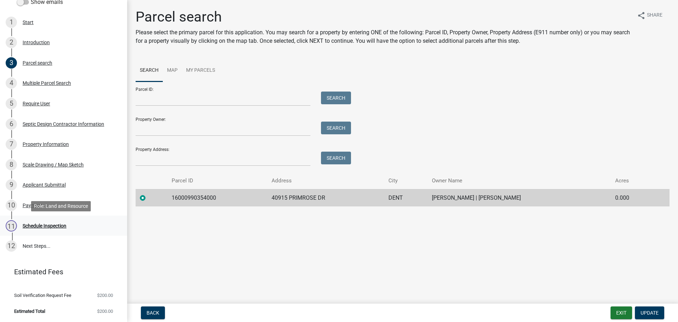
drag, startPoint x: 46, startPoint y: 226, endPoint x: 49, endPoint y: 224, distance: 3.8
click at [46, 226] on div "Schedule Inspection" at bounding box center [45, 225] width 44 height 5
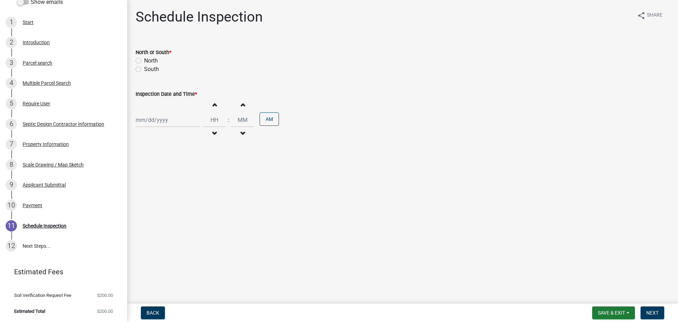
click at [154, 58] on label "North" at bounding box center [151, 61] width 14 height 8
click at [149, 58] on input "North" at bounding box center [146, 59] width 5 height 5
radio input "true"
click at [157, 118] on div at bounding box center [168, 120] width 65 height 14
select select "8"
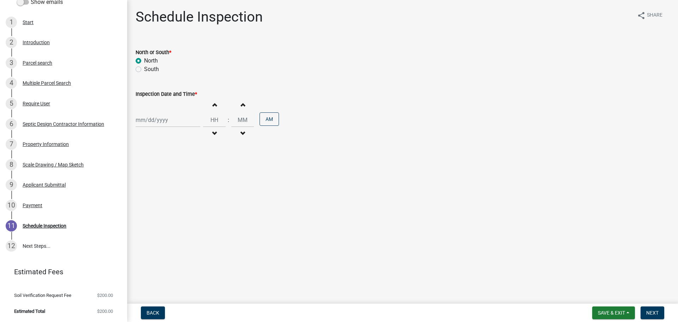
select select "2025"
click at [156, 181] on div "12" at bounding box center [153, 180] width 11 height 11
type input "08/12/2025"
click at [160, 120] on div "08/12/2025" at bounding box center [168, 120] width 65 height 14
select select "8"
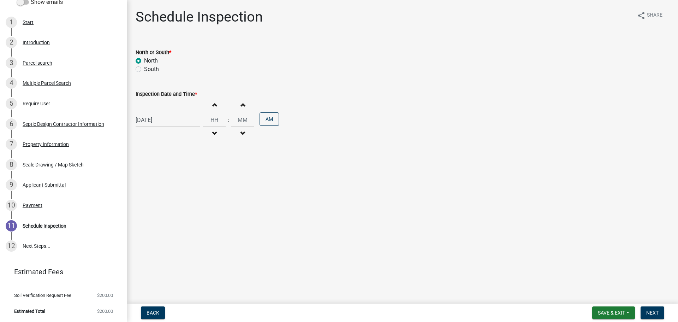
select select "2025"
click at [213, 105] on span "button" at bounding box center [215, 105] width 4 height 6
type input "01"
type input "00"
click at [213, 134] on span "button" at bounding box center [215, 134] width 4 height 6
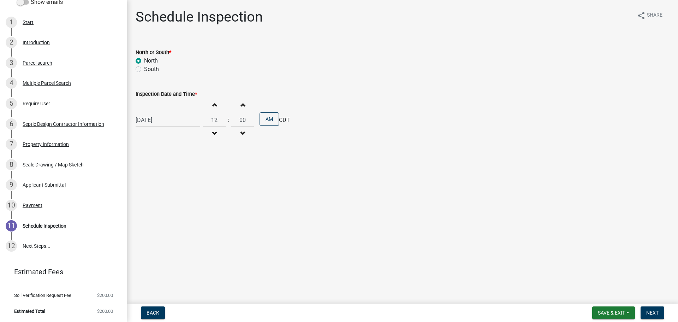
click at [213, 134] on span "button" at bounding box center [215, 134] width 4 height 6
type input "10"
click at [266, 121] on button "PM" at bounding box center [269, 118] width 19 height 13
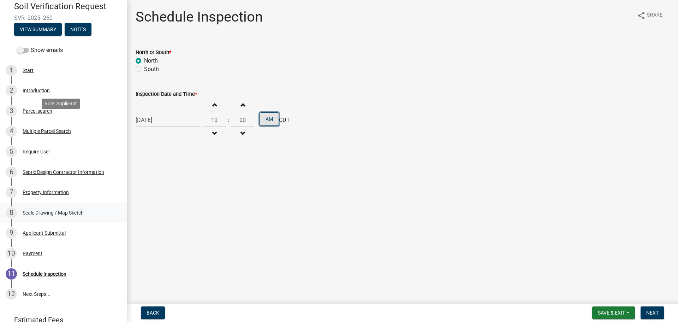
scroll to position [79, 0]
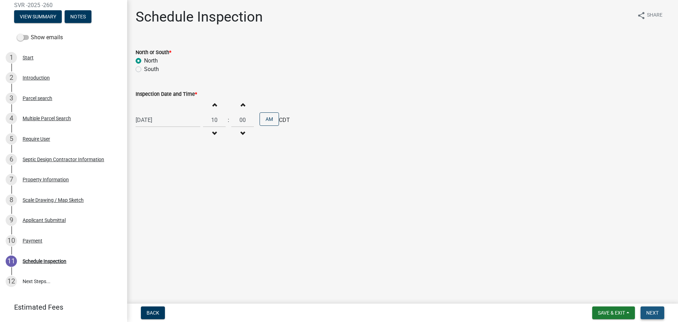
click at [653, 312] on span "Next" at bounding box center [652, 313] width 12 height 6
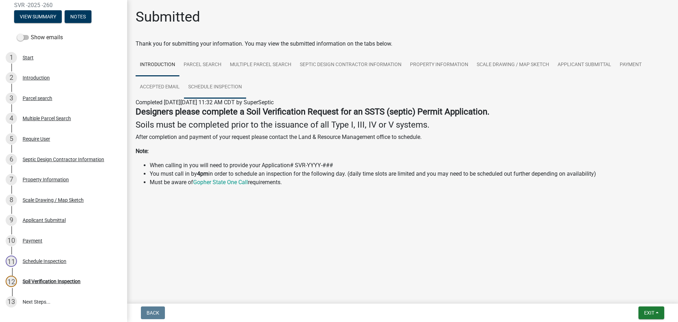
click at [208, 85] on link "Schedule Inspection" at bounding box center [215, 87] width 62 height 23
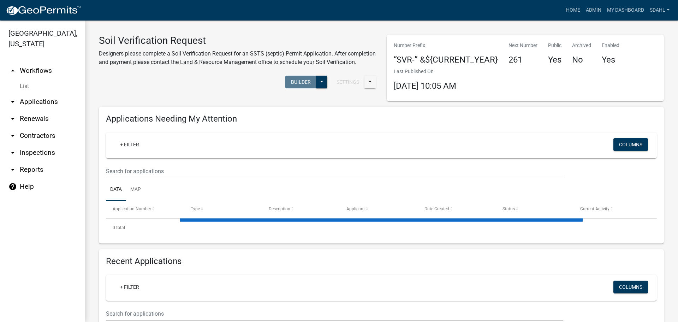
select select "3: 100"
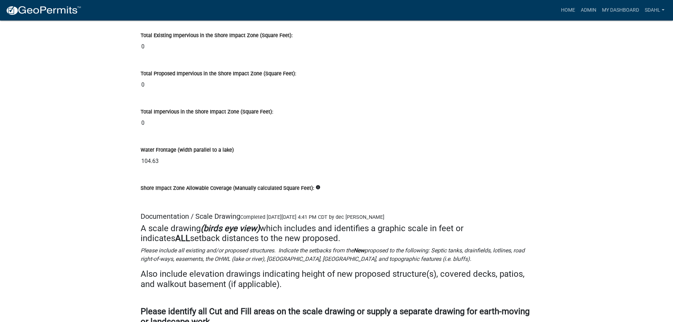
scroll to position [9432, 0]
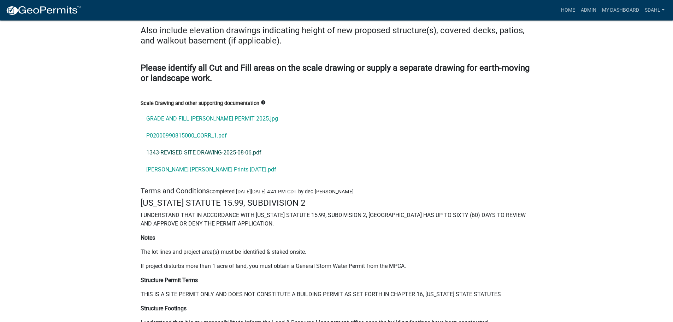
click at [188, 144] on link "1343-REVISED SITE DRAWING-2025-08-06.pdf" at bounding box center [337, 152] width 392 height 17
click at [207, 161] on link "[PERSON_NAME] [PERSON_NAME] Prints [DATE].pdf" at bounding box center [337, 169] width 392 height 17
